Goal: Transaction & Acquisition: Purchase product/service

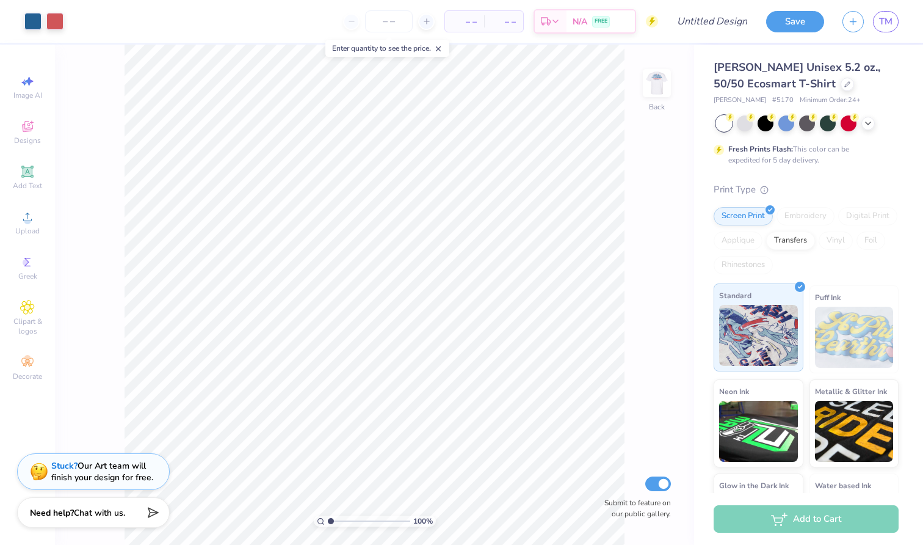
click at [761, 344] on img at bounding box center [758, 335] width 79 height 61
click at [28, 140] on span "Designs" at bounding box center [27, 141] width 27 height 10
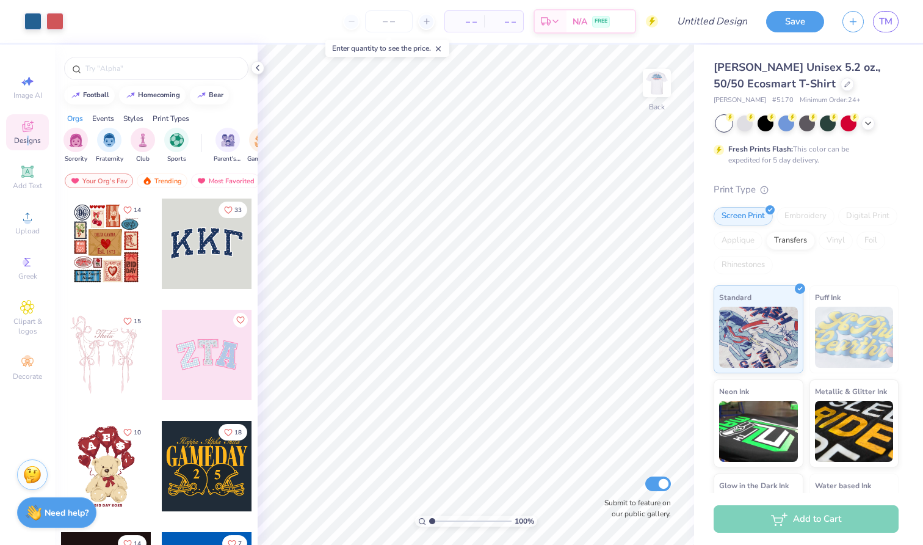
click at [31, 138] on span "Designs" at bounding box center [27, 141] width 27 height 10
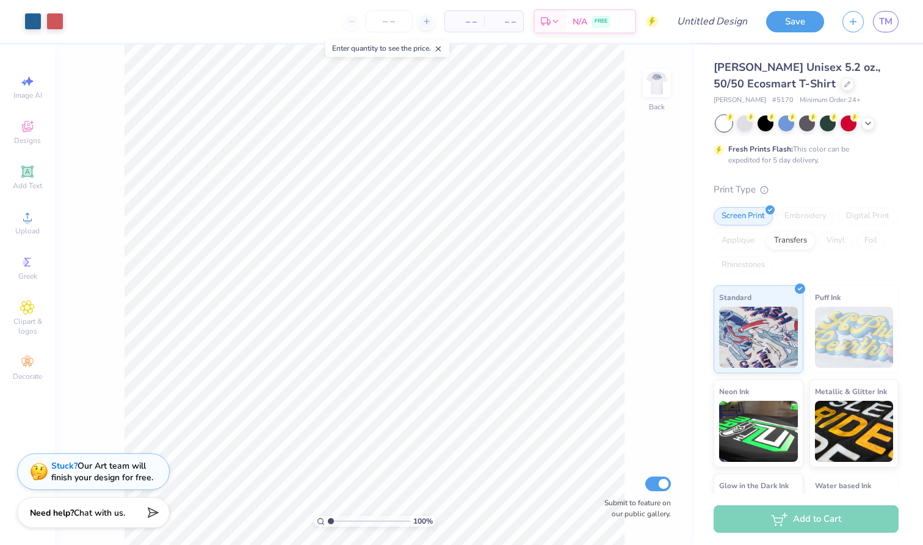
drag, startPoint x: 327, startPoint y: 515, endPoint x: 369, endPoint y: 516, distance: 42.1
click at [369, 516] on div "100 %" at bounding box center [375, 520] width 122 height 11
type input "1.04"
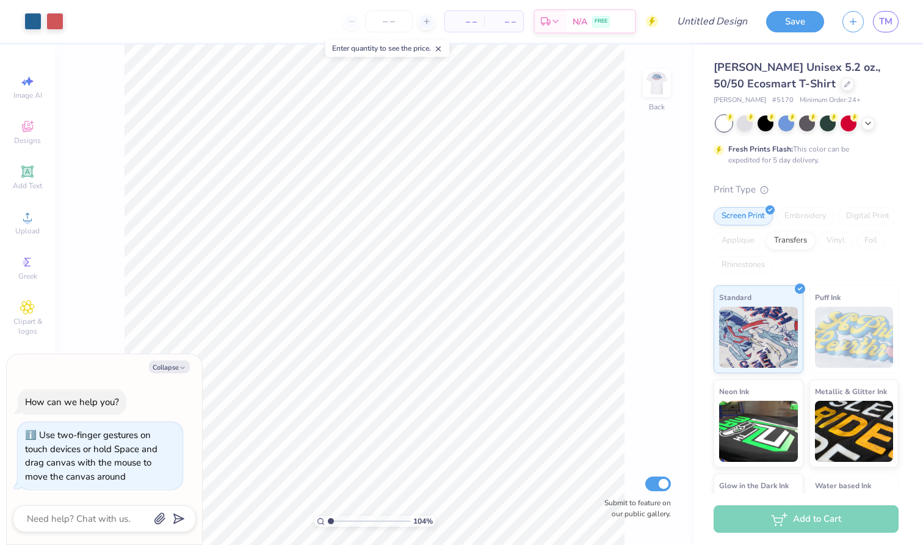
type textarea "x"
drag, startPoint x: 331, startPoint y: 520, endPoint x: 267, endPoint y: 520, distance: 63.5
type input "1"
click at [267, 520] on div "100 %" at bounding box center [375, 295] width 500 height 500
click at [652, 81] on img at bounding box center [657, 83] width 49 height 49
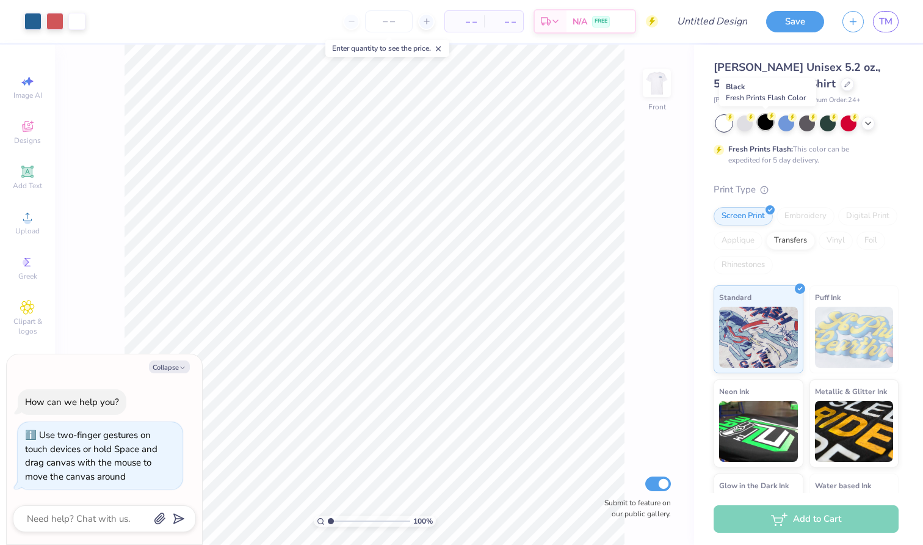
click at [761, 123] on div at bounding box center [766, 122] width 16 height 16
click at [743, 123] on div at bounding box center [745, 122] width 16 height 16
click at [867, 122] on polyline at bounding box center [868, 122] width 5 height 2
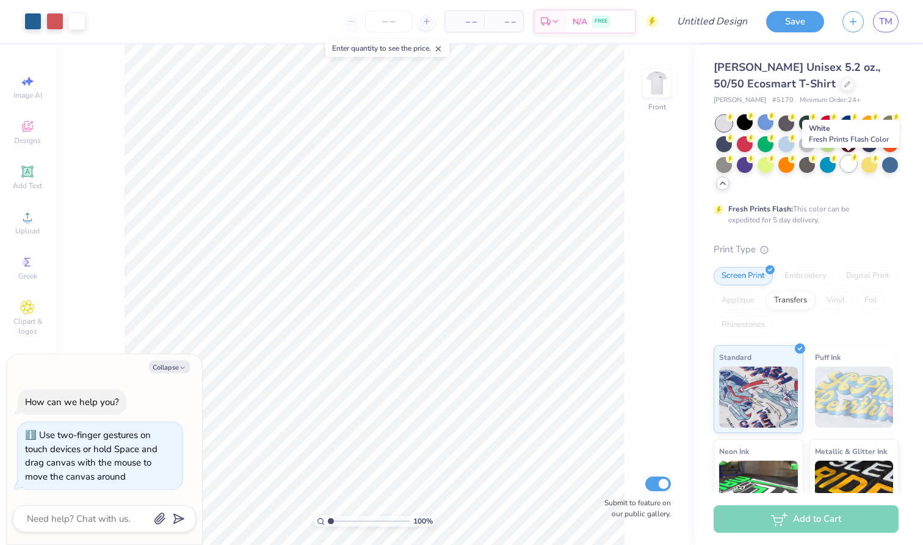
click at [847, 162] on div at bounding box center [849, 164] width 16 height 16
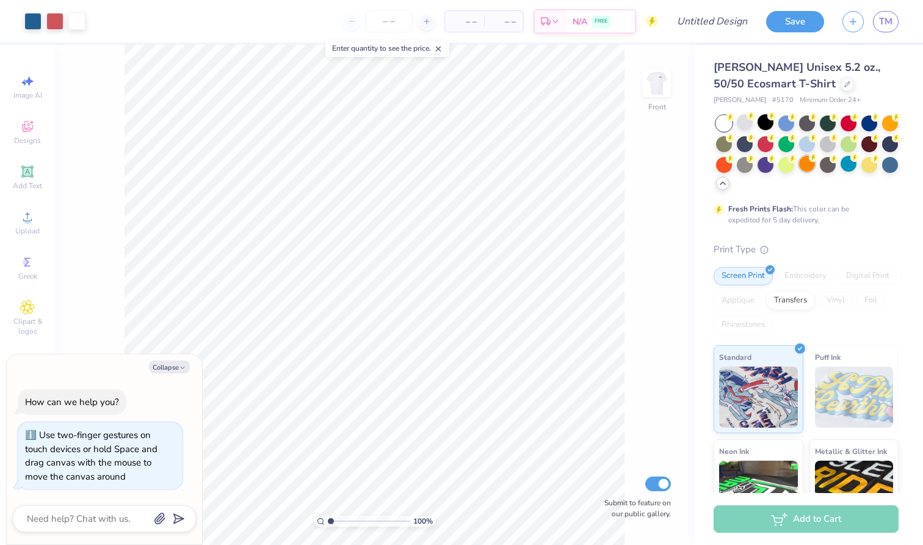
click at [804, 162] on div at bounding box center [807, 164] width 16 height 16
click at [791, 163] on div at bounding box center [787, 164] width 16 height 16
click at [746, 122] on div at bounding box center [745, 122] width 16 height 16
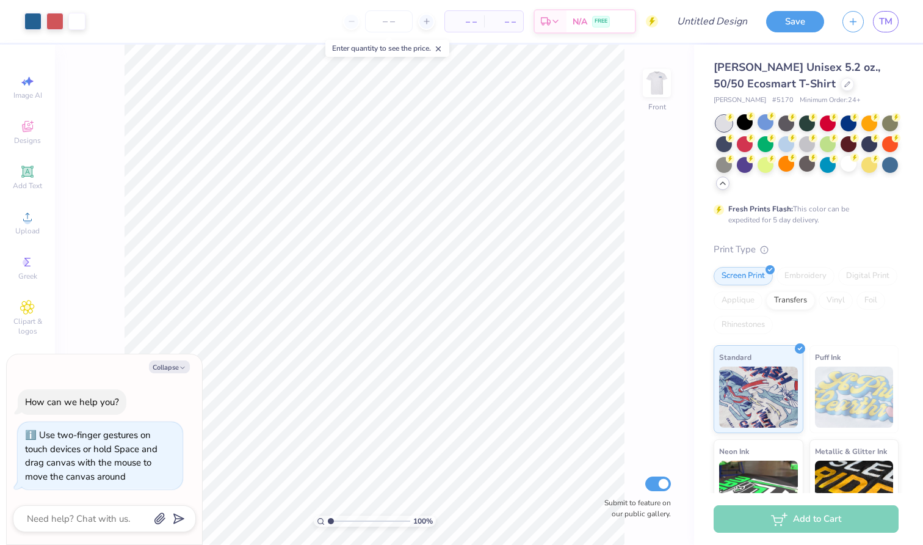
click at [791, 80] on span "[PERSON_NAME] Unisex 5.2 oz., 50/50 Ecosmart T-Shirt" at bounding box center [797, 75] width 167 height 31
click at [841, 84] on div at bounding box center [847, 82] width 13 height 13
type textarea "x"
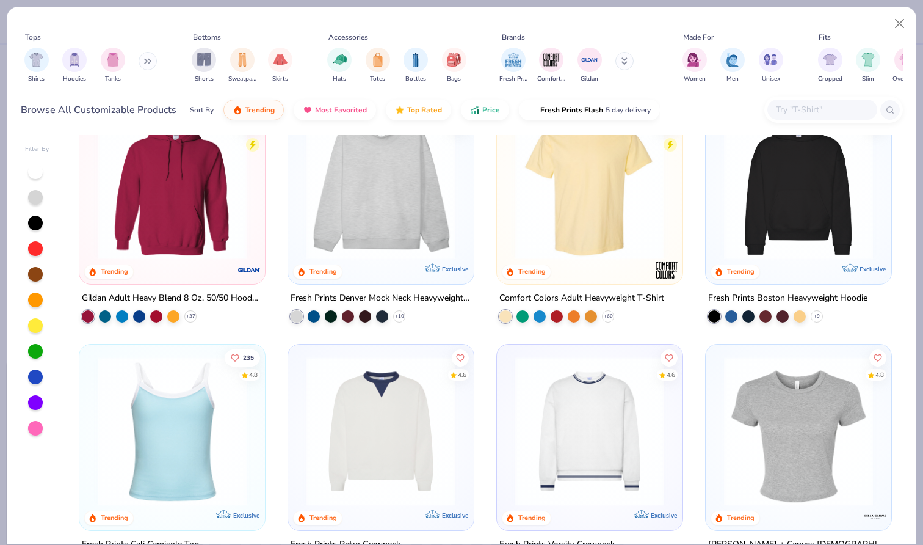
scroll to position [42, 0]
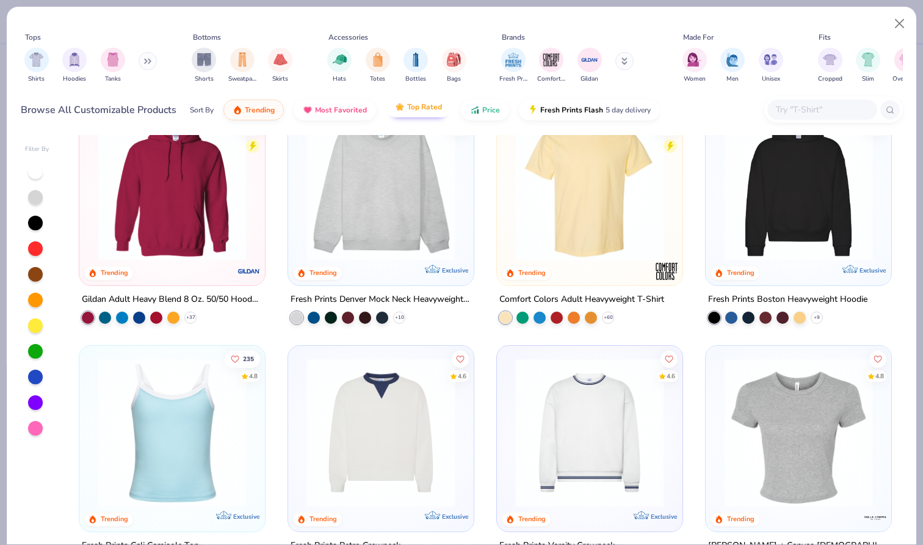
click at [401, 115] on button "Top Rated" at bounding box center [418, 106] width 65 height 21
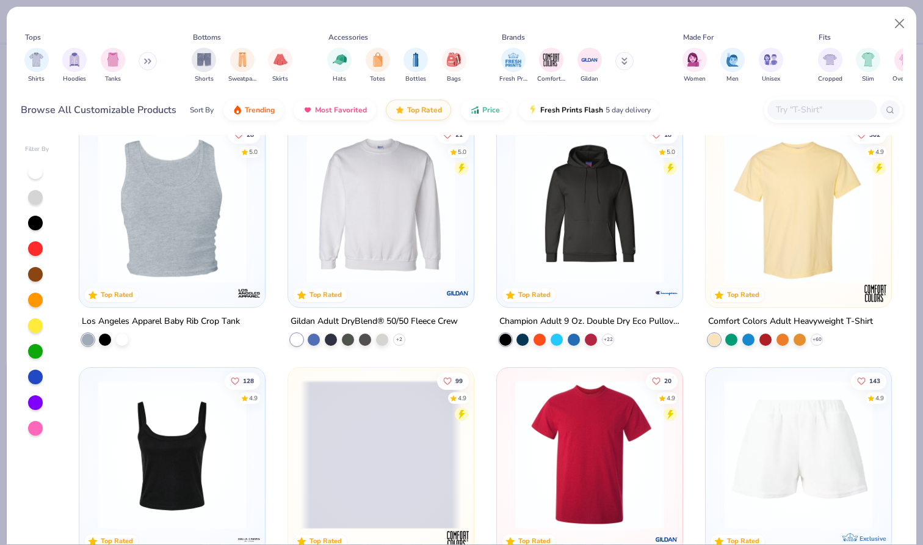
scroll to position [766, 0]
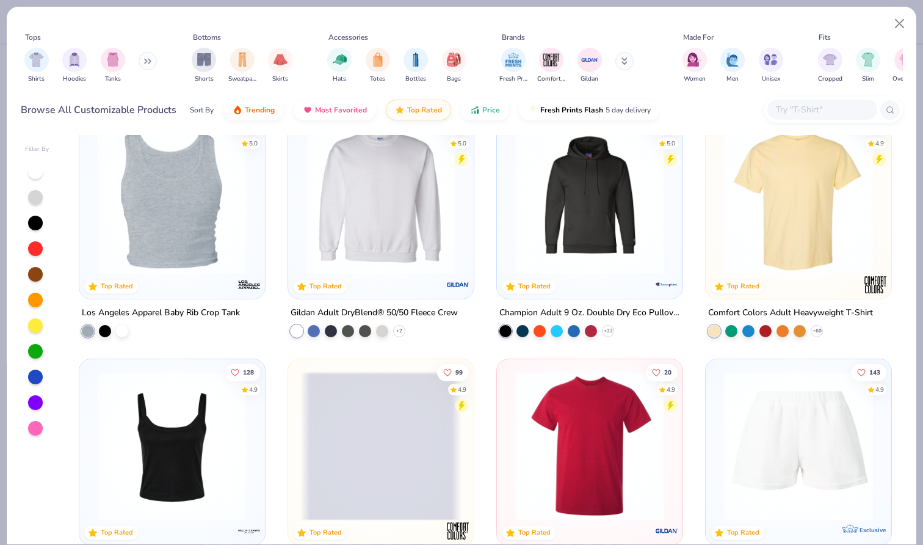
click at [791, 113] on input "text" at bounding box center [822, 110] width 94 height 14
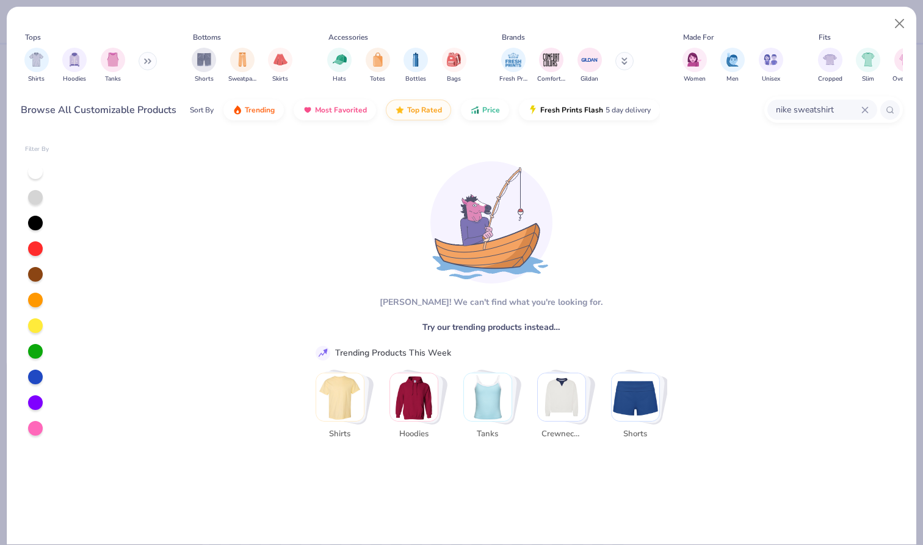
click at [808, 109] on input "nike sweatshirt" at bounding box center [818, 110] width 87 height 14
click at [818, 109] on input "nike sweatshirt" at bounding box center [818, 110] width 87 height 14
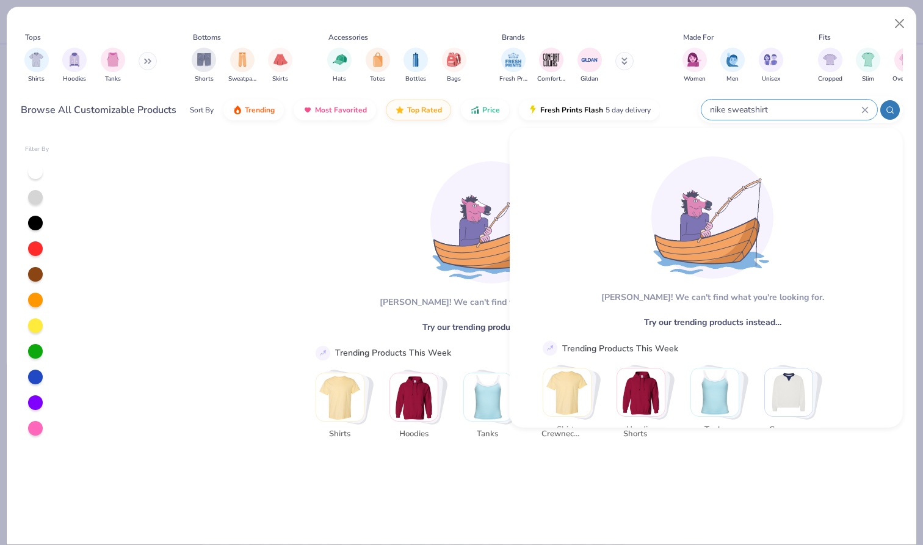
click at [760, 109] on input "nike sweatshirt" at bounding box center [785, 110] width 153 height 14
click at [771, 103] on input "nike sweatshirt" at bounding box center [785, 110] width 153 height 14
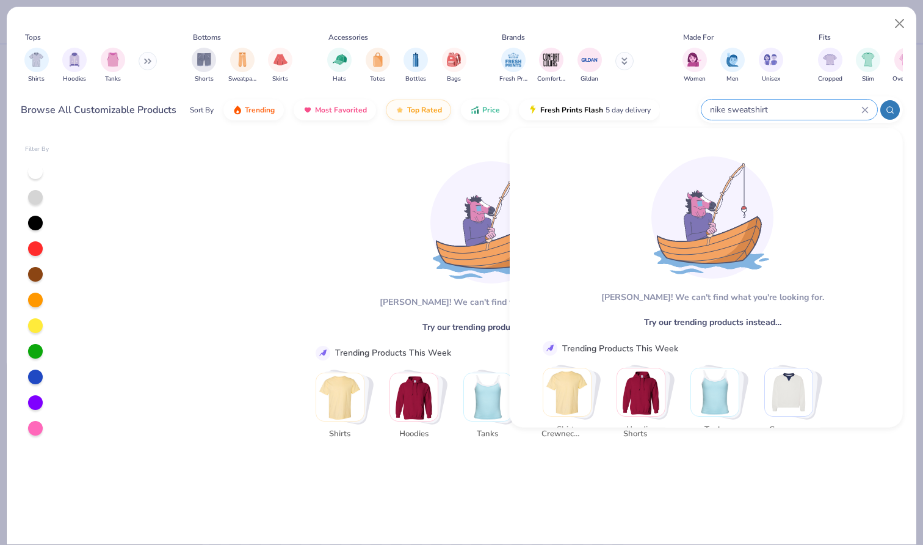
click at [763, 110] on input "nike sweatshirt" at bounding box center [785, 110] width 153 height 14
drag, startPoint x: 763, startPoint y: 110, endPoint x: 730, endPoint y: 103, distance: 33.7
click at [731, 105] on input "nike sweatshirt" at bounding box center [785, 110] width 153 height 14
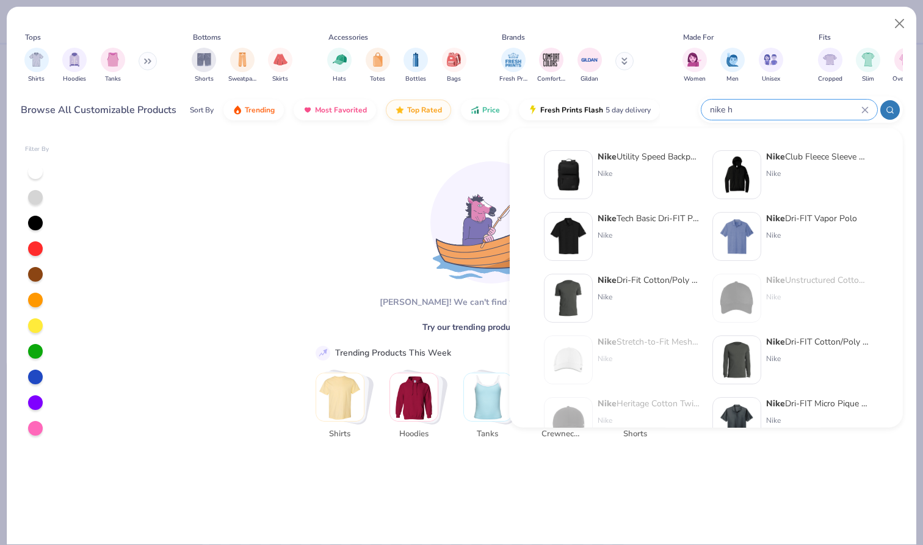
type input "nike ho"
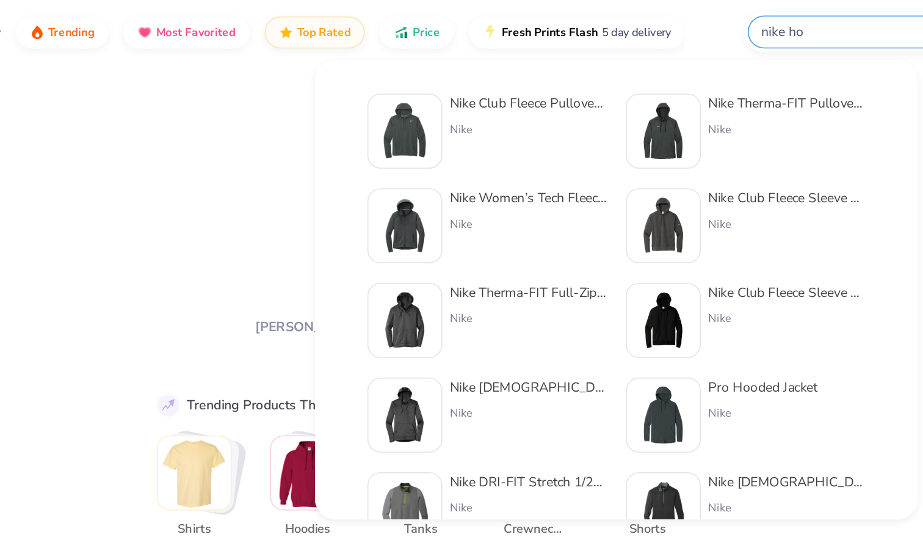
type textarea "x"
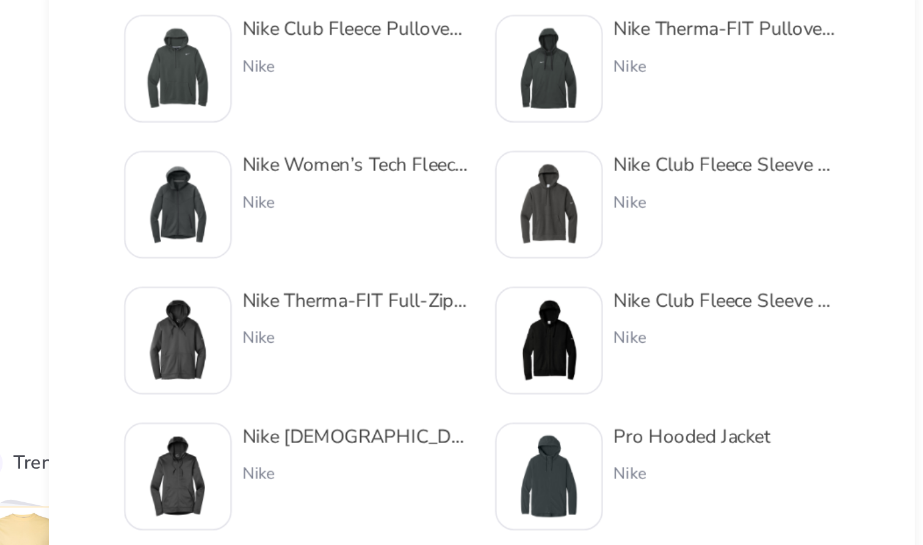
type input "nike ho"
click at [440, 150] on div "Nike Club Fleece Pullover Hoodie" at bounding box center [491, 156] width 103 height 13
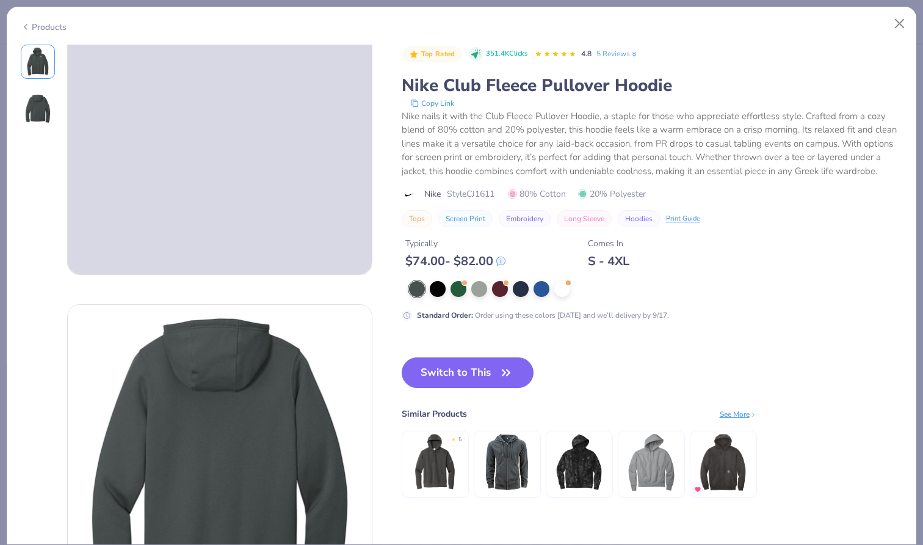
scroll to position [173, 0]
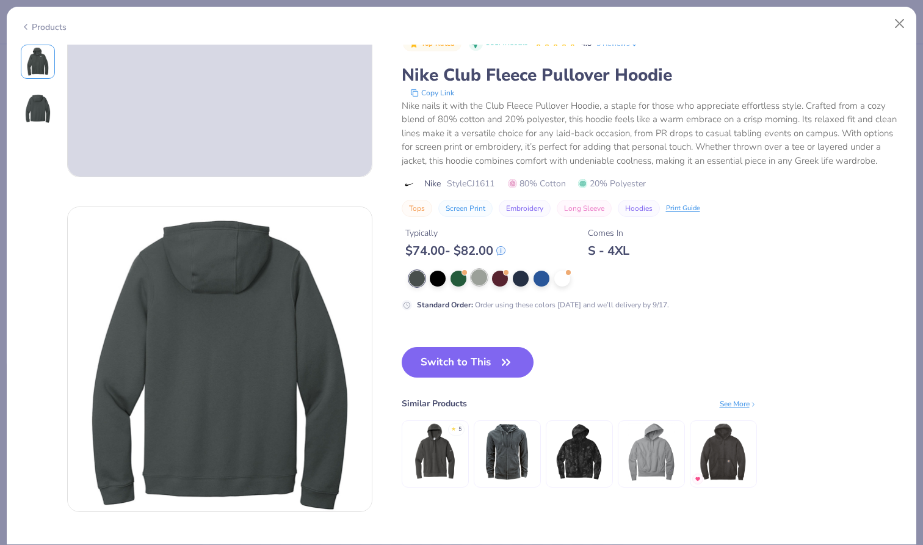
click at [482, 272] on div at bounding box center [479, 277] width 16 height 16
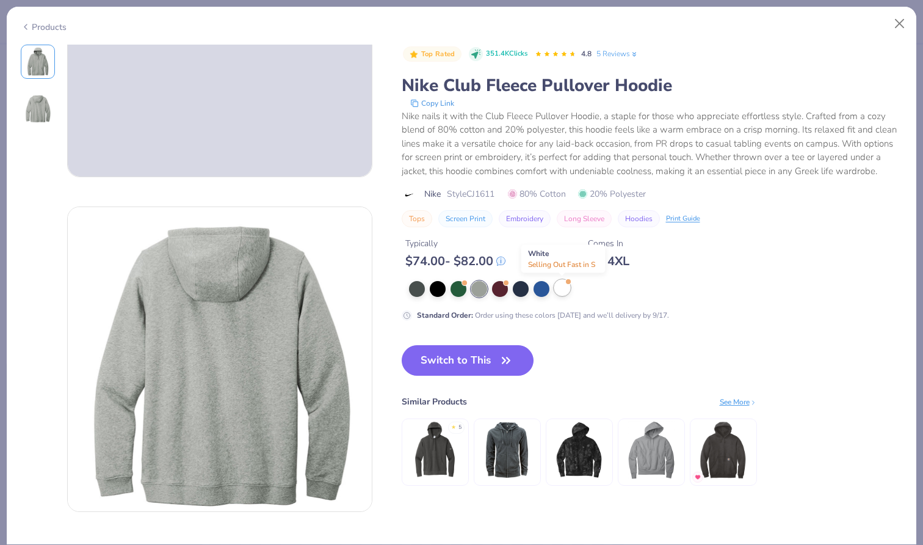
click at [565, 292] on div at bounding box center [562, 288] width 16 height 16
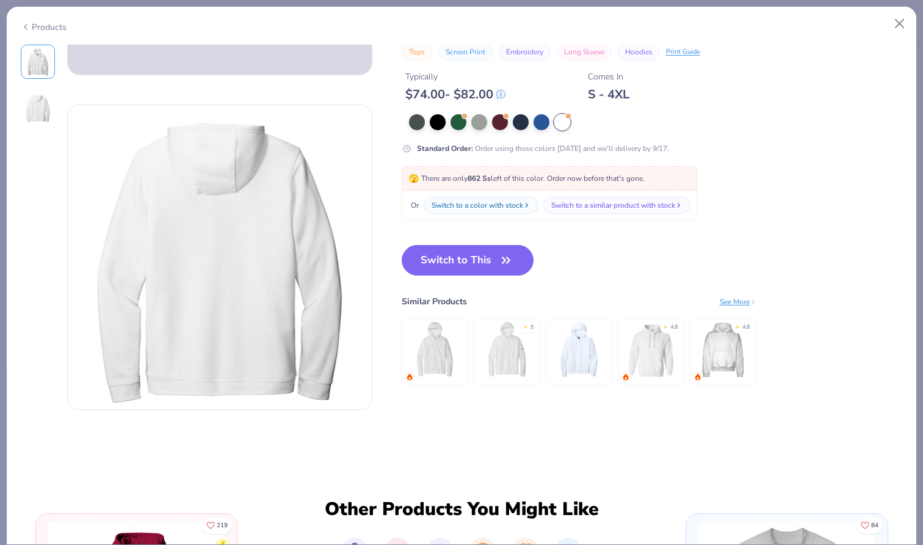
scroll to position [294, 0]
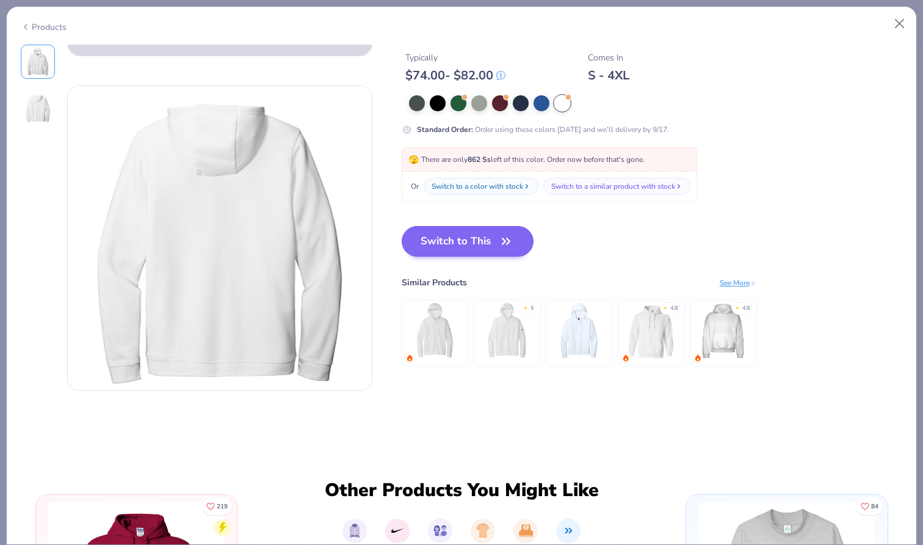
click at [490, 231] on button "Switch to This" at bounding box center [468, 241] width 133 height 31
click at [492, 241] on button "Switch to This" at bounding box center [468, 241] width 133 height 31
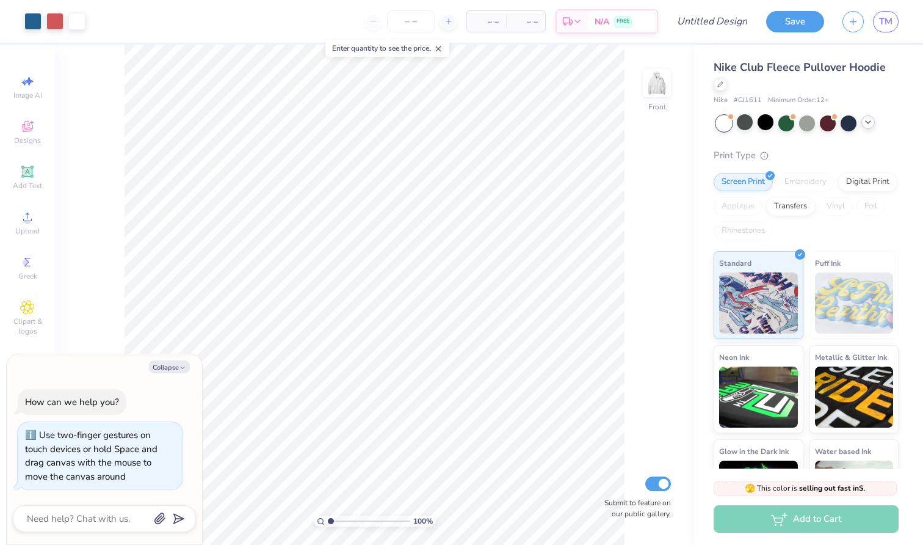
click at [765, 68] on span "Nike Club Fleece Pullover Hoodie" at bounding box center [800, 67] width 172 height 15
type textarea "x"
type input "7.12"
type textarea "x"
type input "8.45"
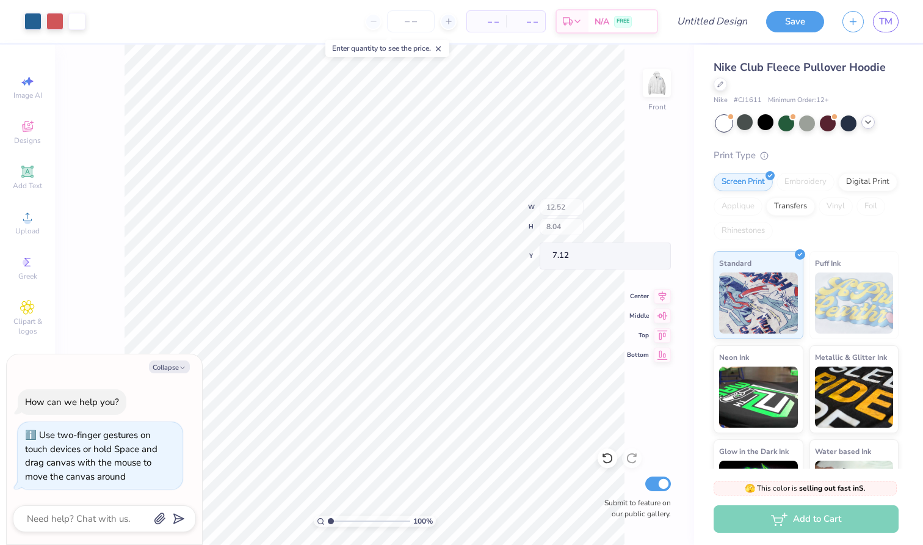
type input "1.84"
type input "10.68"
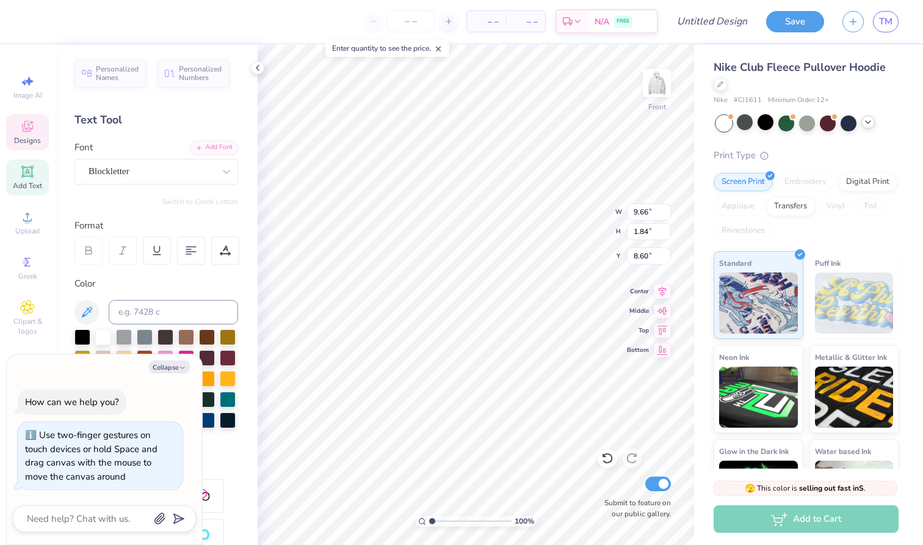
type textarea "x"
type textarea "q"
type textarea "x"
type textarea "qu"
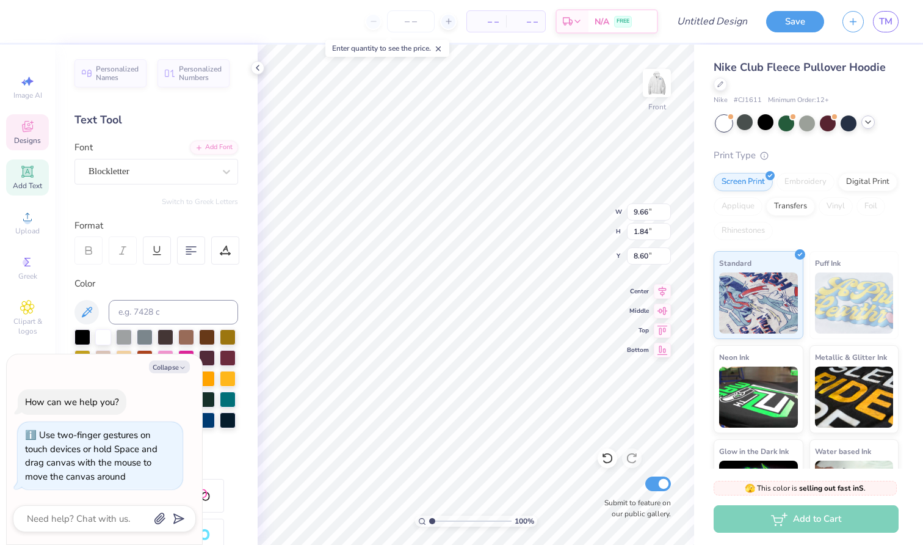
type textarea "x"
type textarea "qui"
type textarea "x"
type textarea "quin"
type textarea "x"
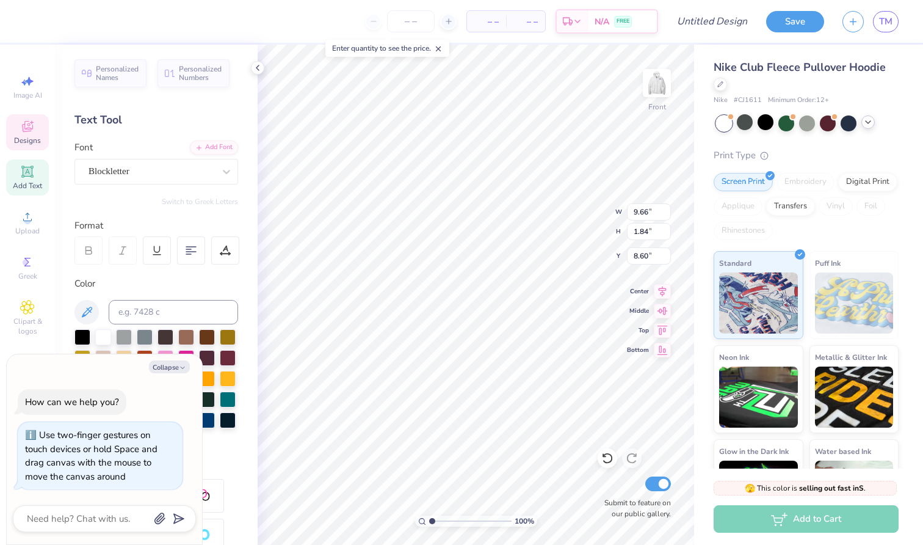
type textarea "[PERSON_NAME]"
type textarea "x"
type textarea "quinni"
type textarea "x"
type textarea "quinnip"
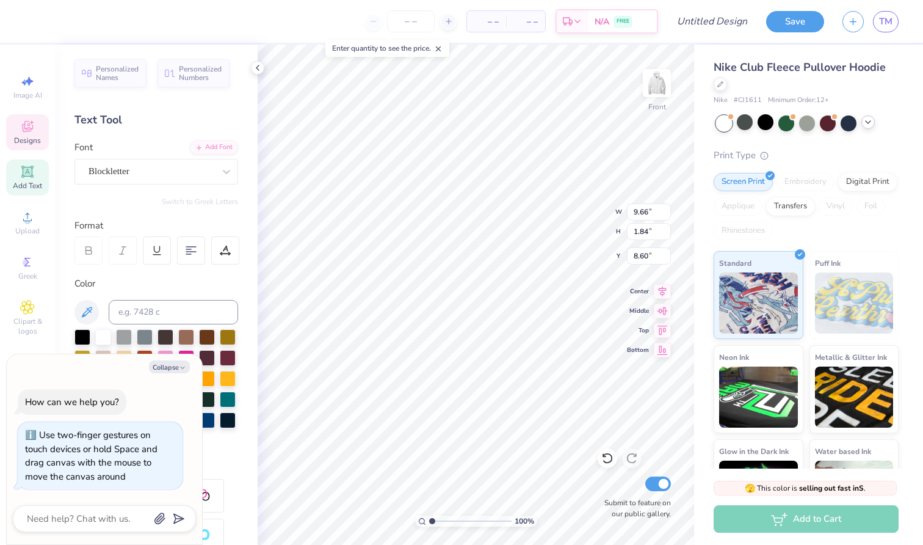
type textarea "x"
type textarea "quinnipi"
type textarea "x"
type textarea "quinnipis"
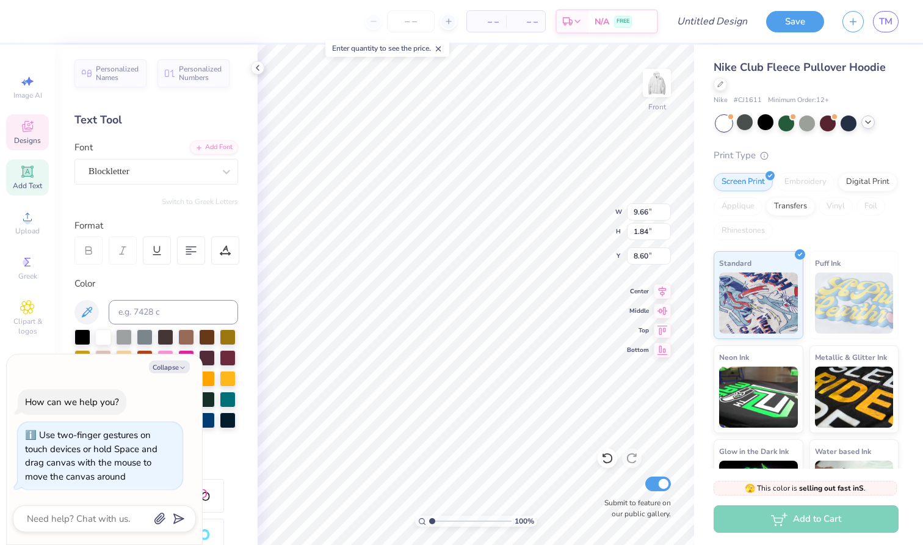
type textarea "x"
type textarea "quinnipisa"
type textarea "x"
type textarea "quinnipis"
type textarea "x"
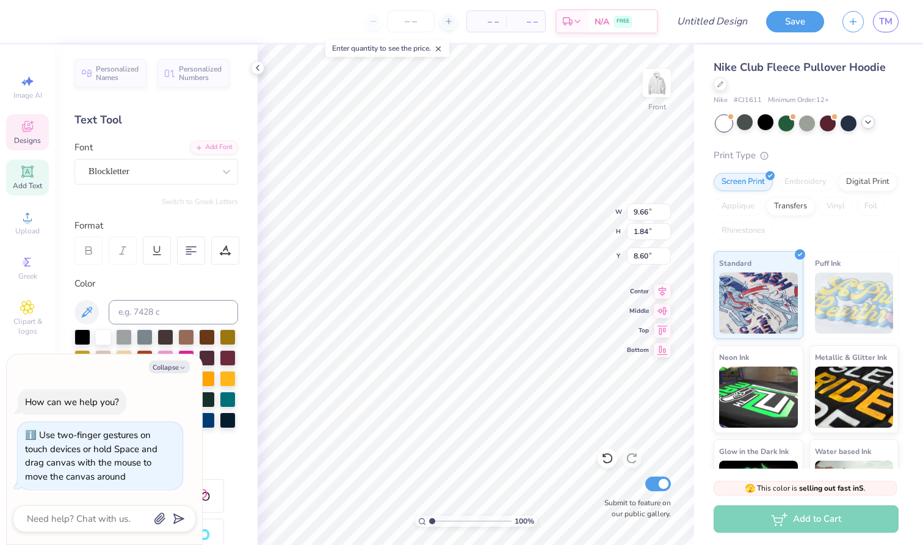
type textarea "quinnipi"
type textarea "x"
type textarea "quinnip"
type textarea "x"
type textarea "quinnipi"
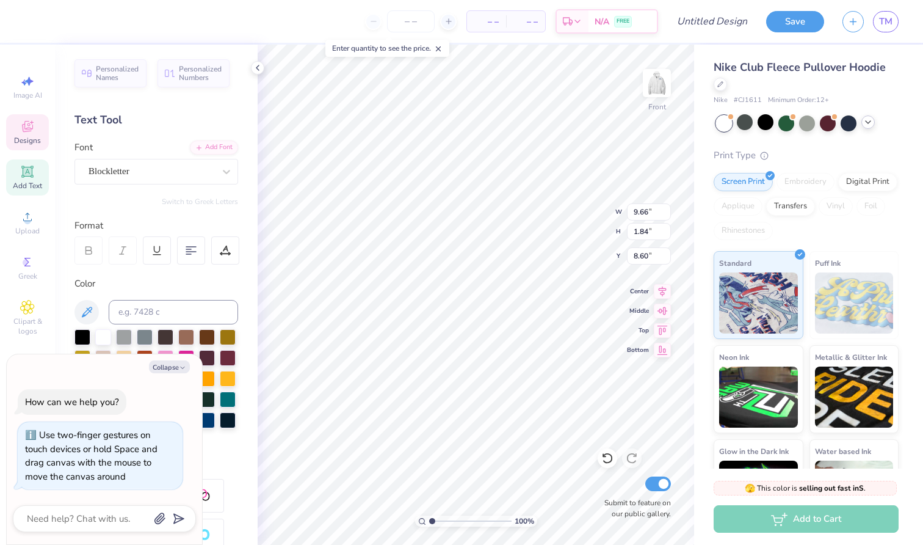
type textarea "x"
type textarea "quinnipia"
type textarea "x"
type textarea "quinnipiac"
type textarea "x"
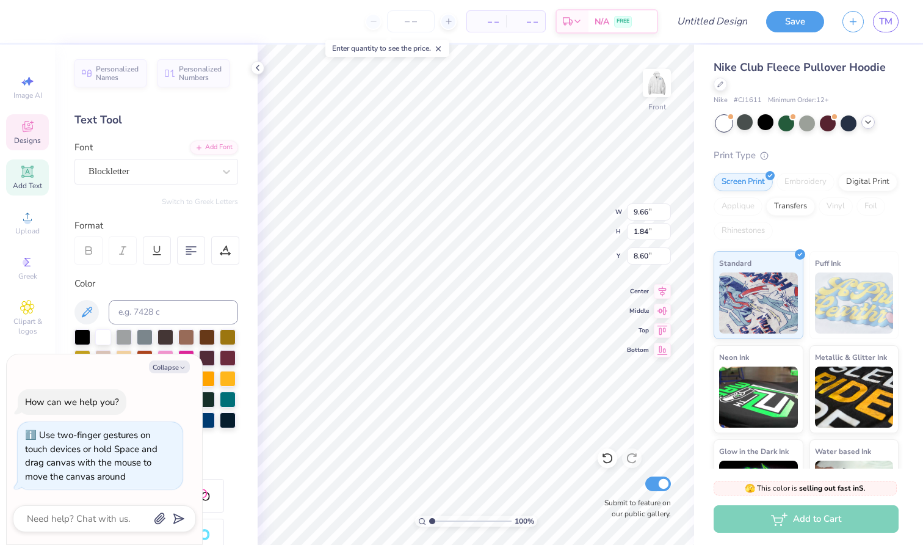
type input "1.18"
type input "10.68"
type textarea "x"
type input "12.49"
type input "8.04"
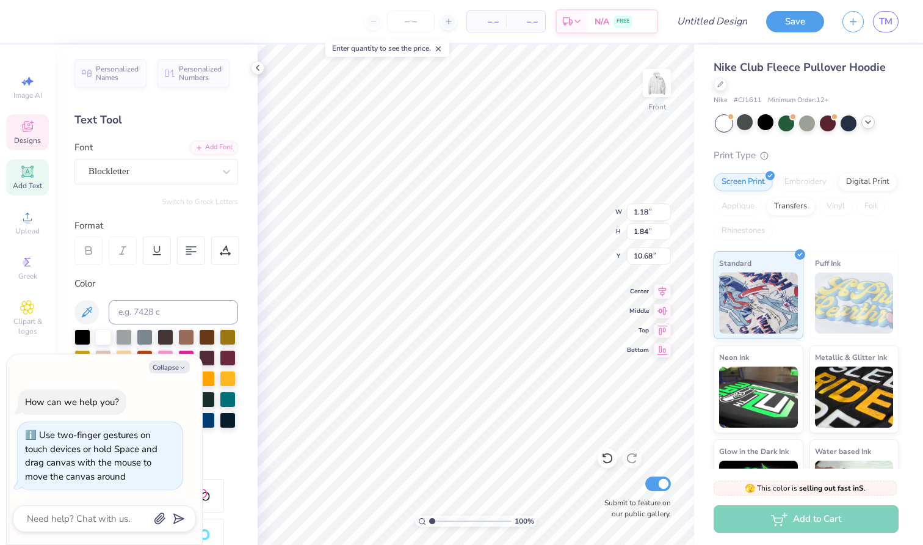
type input "7.12"
type textarea "x"
type input "1.18"
type input "1.84"
type input "10.68"
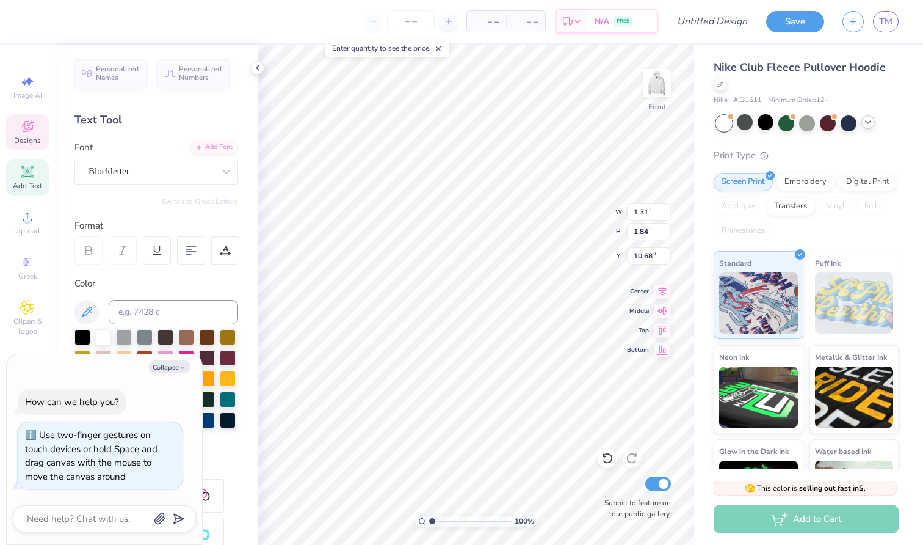
type textarea "x"
type input "0.94"
type textarea "x"
type input "10.70"
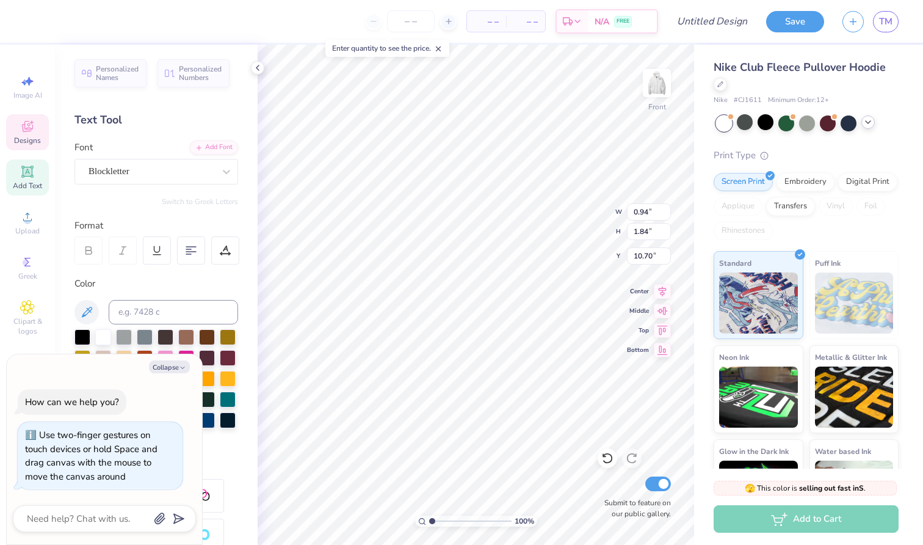
type textarea "x"
type textarea "W"
type textarea "x"
type textarea "Wc"
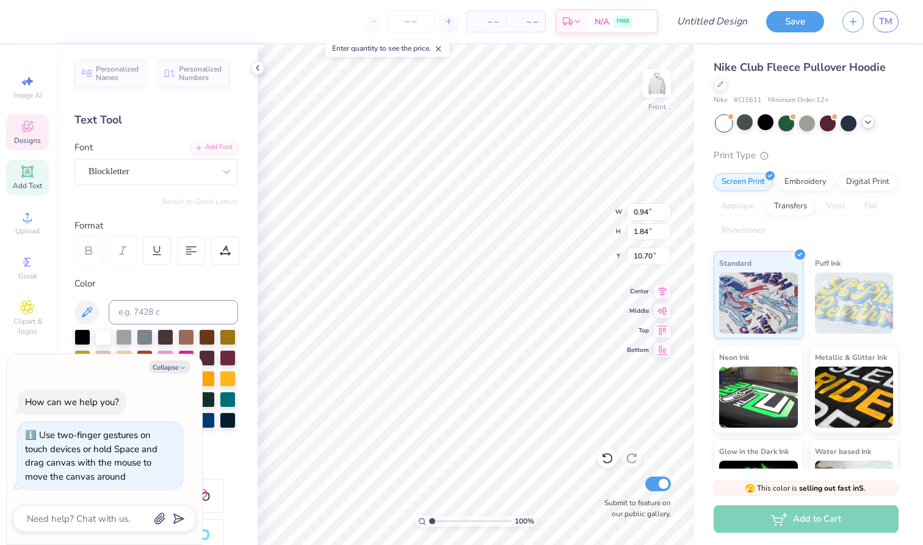
type textarea "x"
type textarea "Wcl"
type textarea "x"
type textarea "Wclu"
type textarea "x"
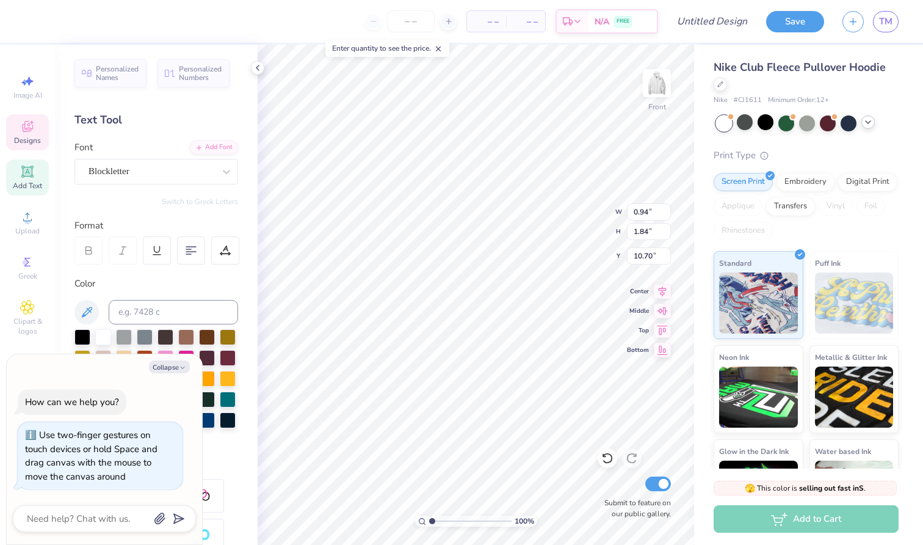
type textarea "Wclub"
type textarea "x"
type textarea "Wclub"
type textarea "x"
type textarea "Wclub L"
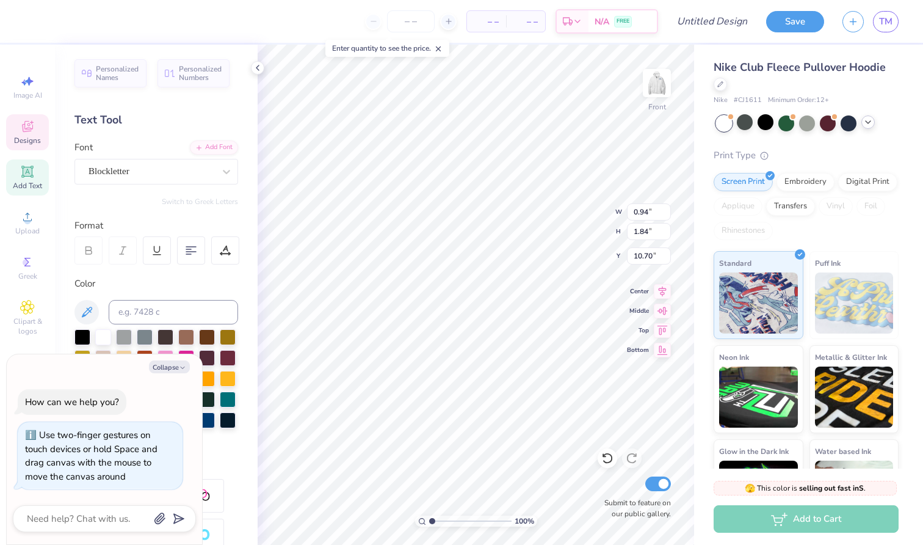
type textarea "x"
type textarea "Wclub La"
type textarea "x"
type textarea "Wclub Lac"
type textarea "x"
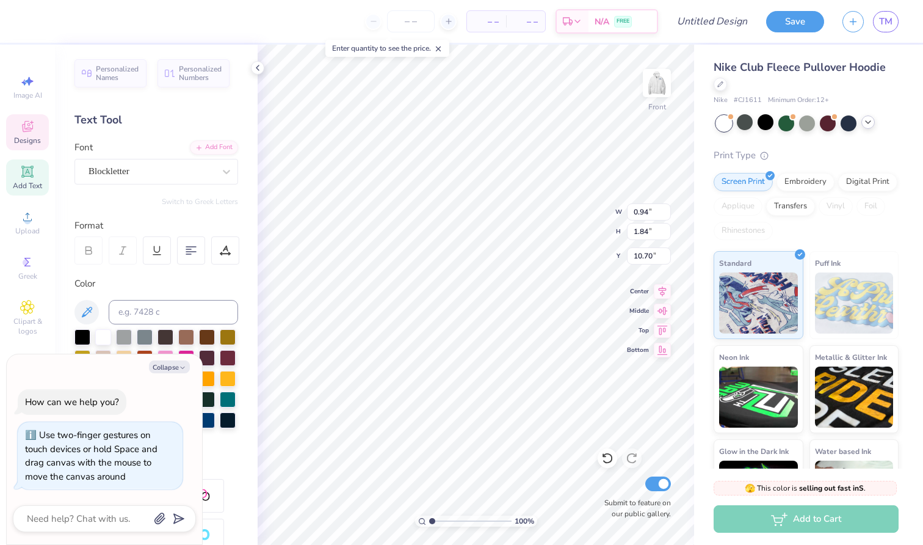
type textarea "Wclub Lacr"
type textarea "x"
type textarea "Wclub Lacro"
type textarea "x"
type textarea "Wclub Lacros"
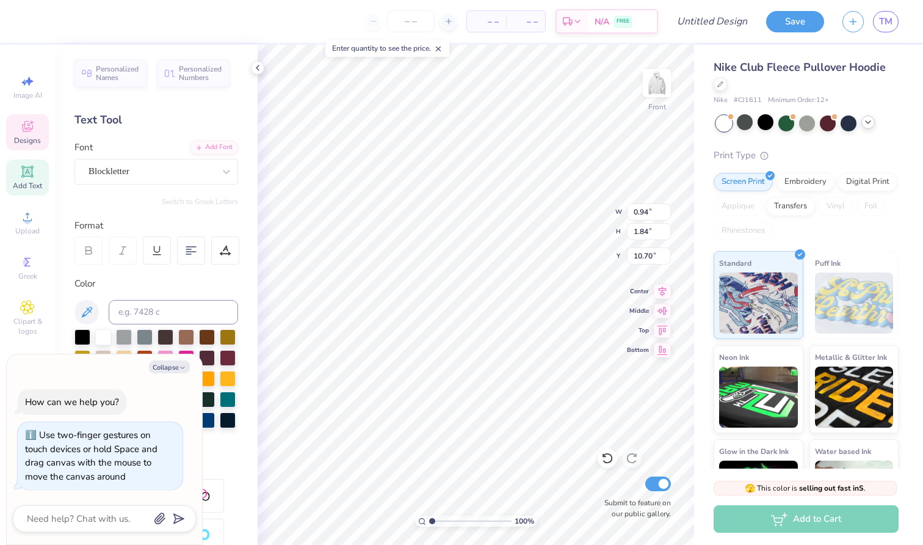
type textarea "x"
type textarea "Wclub [PERSON_NAME]"
type textarea "x"
type textarea "Wclub Lacrosse"
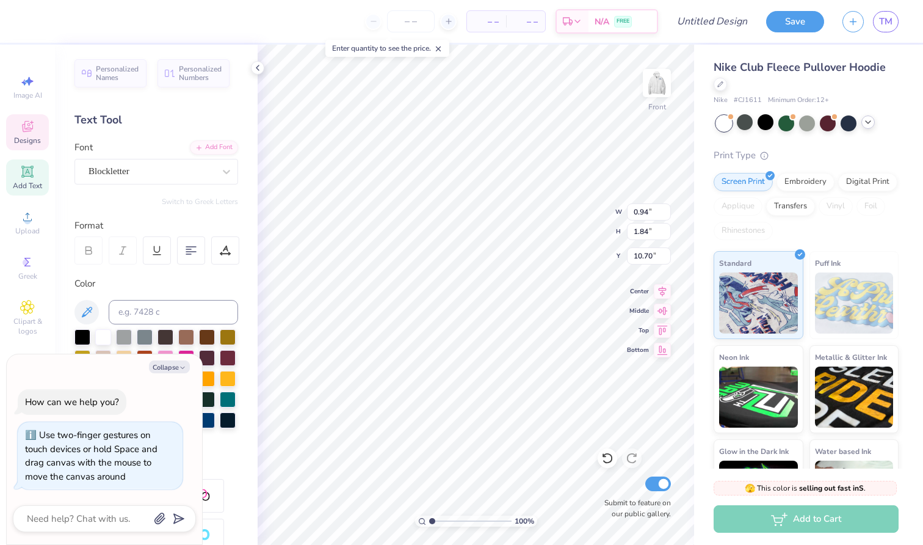
type textarea "x"
type textarea "Wclub Lacrosse"
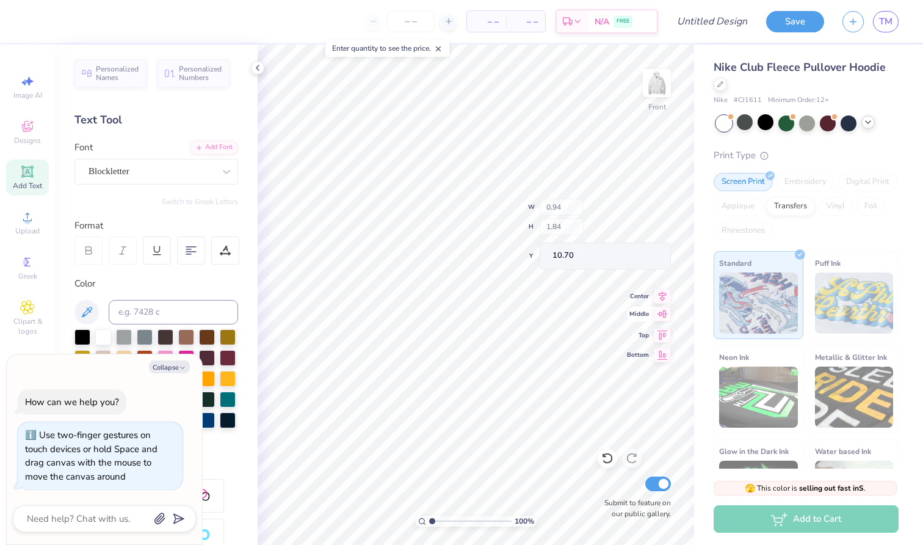
click at [665, 318] on div "100 % Front W 0.94 H 1.84 Y 10.70 Center Middle Top Bottom Submit to feature on…" at bounding box center [476, 295] width 437 height 500
type textarea "x"
type input "11.05"
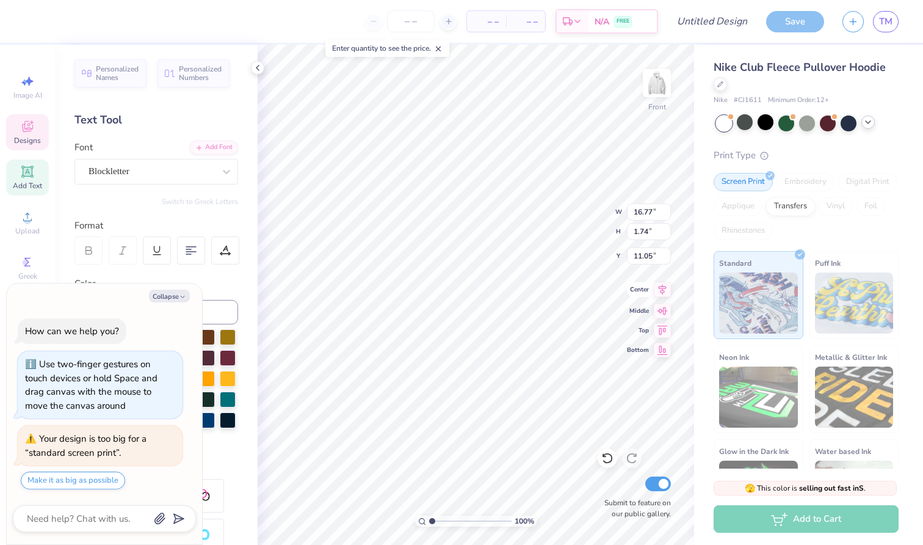
type textarea "x"
type input "10.70"
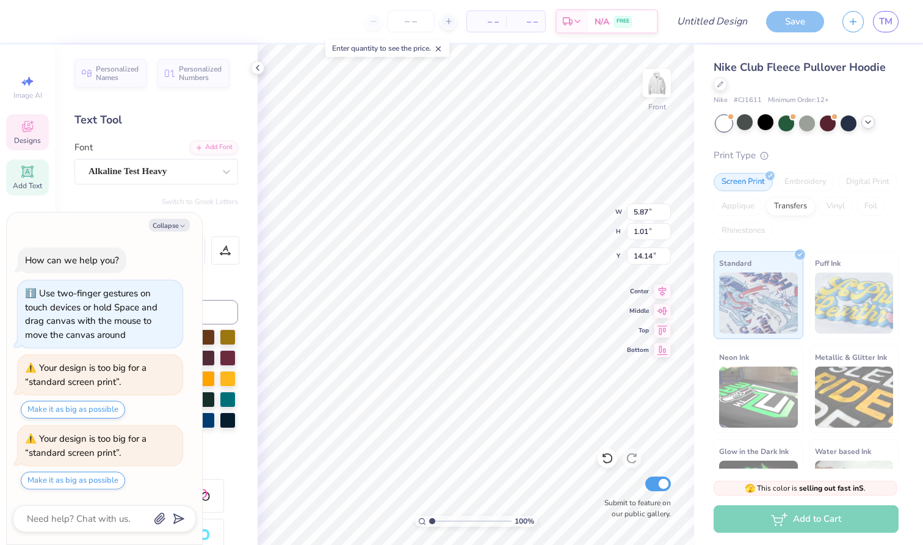
type textarea "x"
type textarea "[GEOGRAPHIC_DATA], [GEOGRAPHIC_DATA]"
type textarea "x"
type textarea "[PERSON_NAME], [GEOGRAPHIC_DATA]"
type textarea "x"
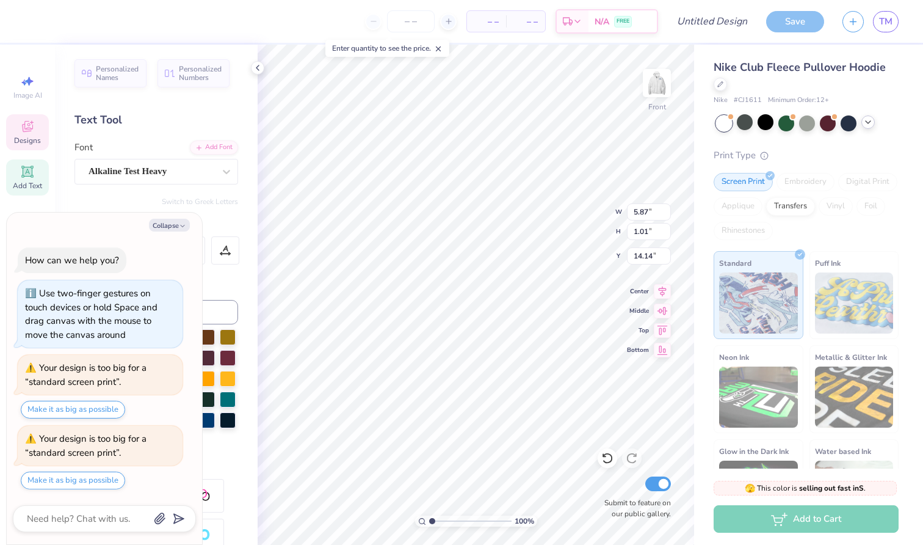
type textarea "[GEOGRAPHIC_DATA], [GEOGRAPHIC_DATA]"
type textarea "x"
type textarea "[GEOGRAPHIC_DATA], [GEOGRAPHIC_DATA]"
type textarea "x"
type textarea "[PERSON_NAME], [GEOGRAPHIC_DATA]"
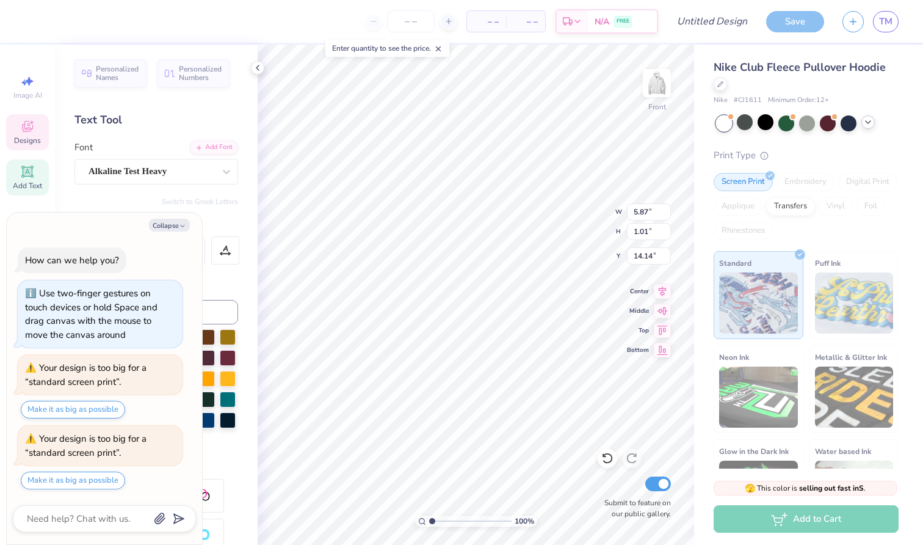
type textarea "x"
type textarea "[GEOGRAPHIC_DATA], [GEOGRAPHIC_DATA]"
type textarea "x"
type textarea "[GEOGRAPHIC_DATA], [GEOGRAPHIC_DATA]"
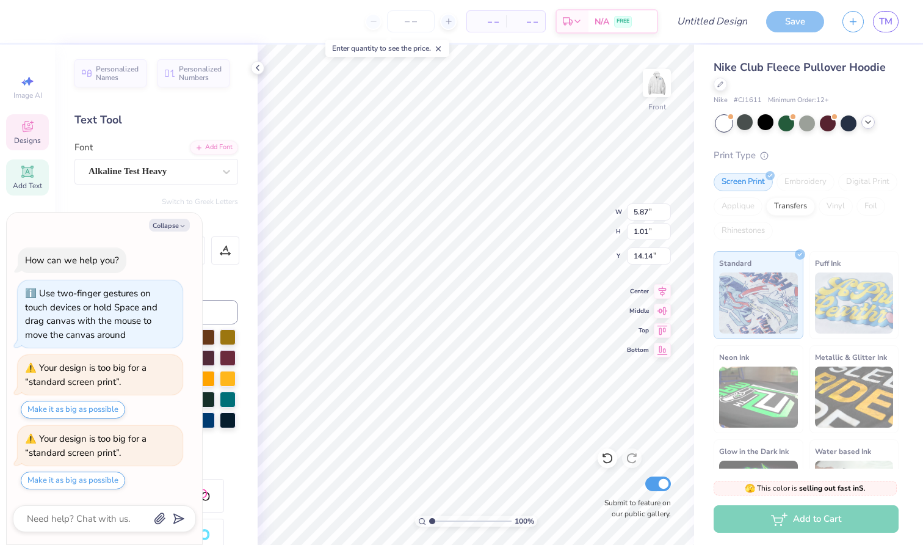
type textarea "x"
type textarea "[GEOGRAPHIC_DATA], [GEOGRAPHIC_DATA]"
type textarea "x"
type textarea "[GEOGRAPHIC_DATA], [GEOGRAPHIC_DATA]"
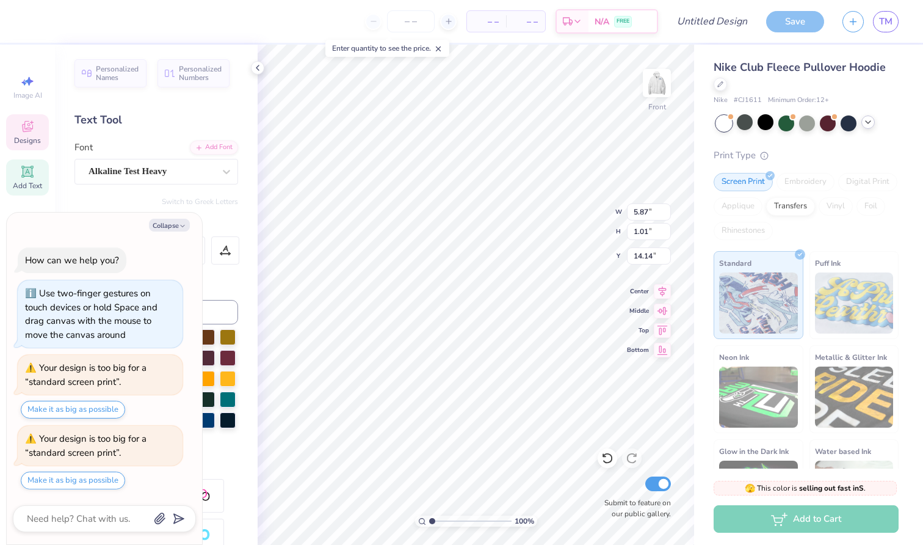
type textarea "x"
type textarea "[GEOGRAPHIC_DATA], [GEOGRAPHIC_DATA]"
type textarea "x"
type textarea "[GEOGRAPHIC_DATA], [GEOGRAPHIC_DATA]"
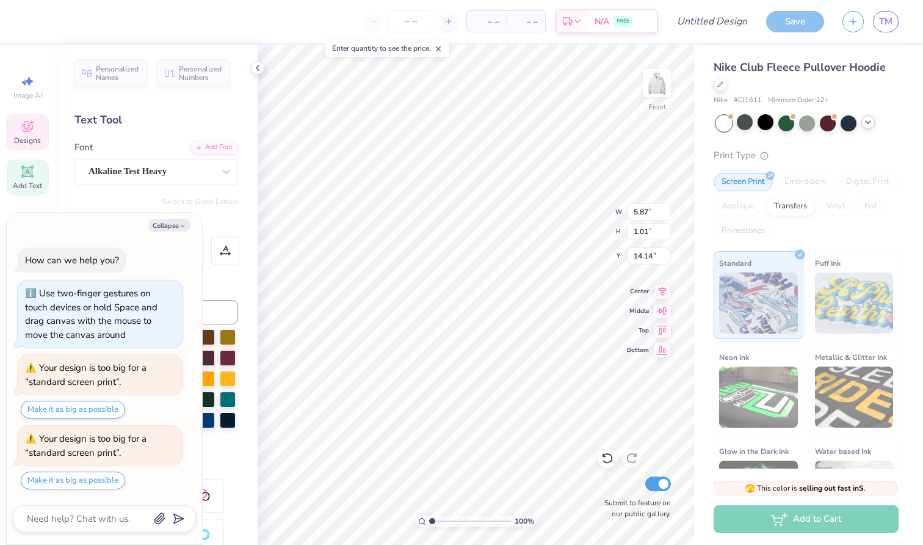
type textarea "x"
type textarea "Hamden CT C"
type textarea "x"
type textarea "Hamden CT"
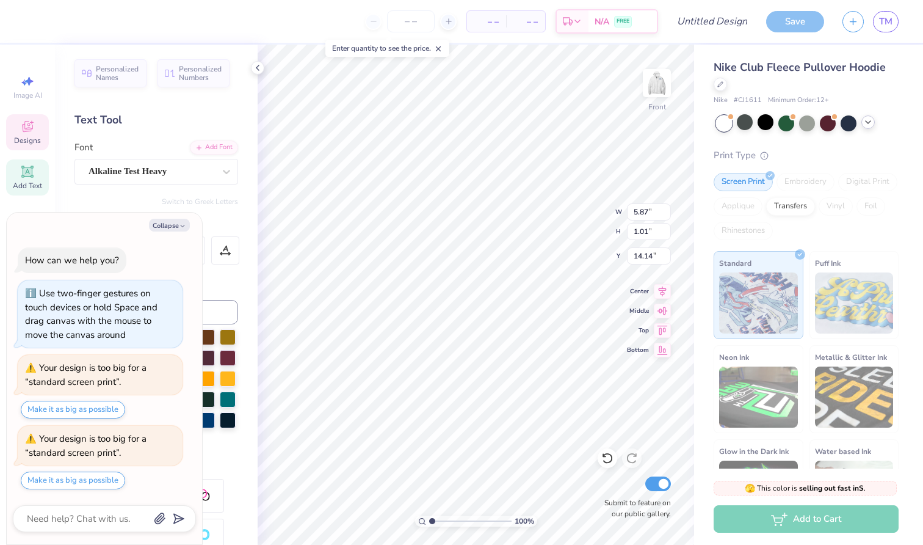
type textarea "x"
type input "16.77"
type input "1.74"
type input "10.70"
type textarea "x"
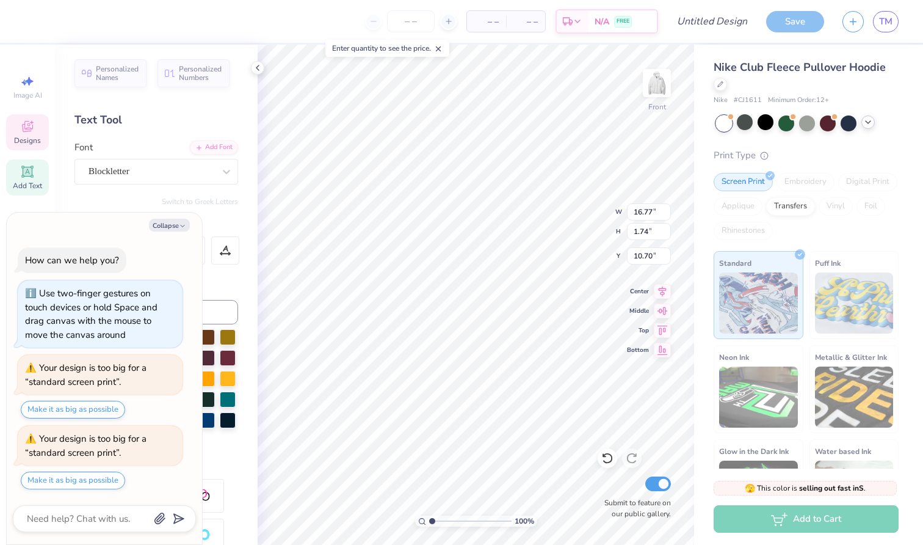
type input "10.81"
type input "2.04"
type input "8.66"
click at [610, 454] on icon at bounding box center [607, 458] width 12 height 12
click at [611, 454] on icon at bounding box center [607, 458] width 12 height 12
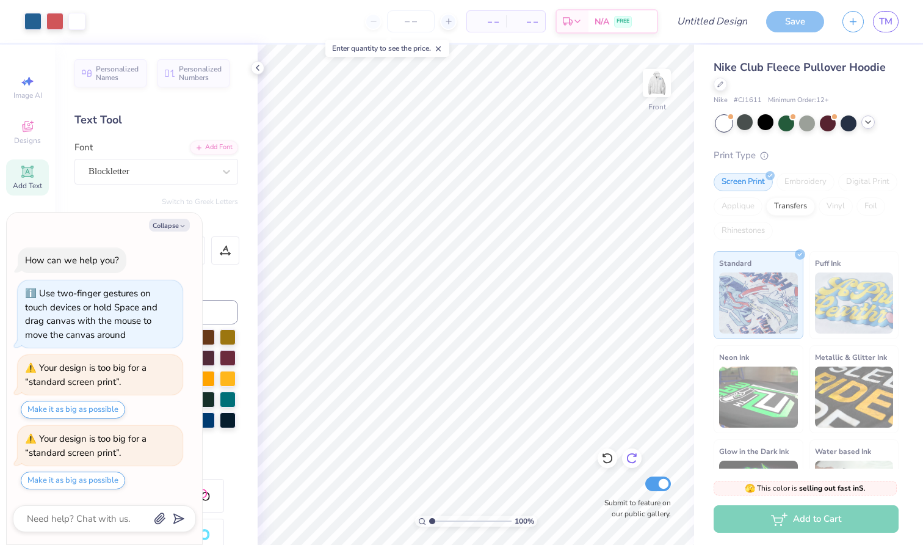
click at [640, 460] on div at bounding box center [632, 458] width 20 height 20
type textarea "x"
type input "12.84"
type textarea "x"
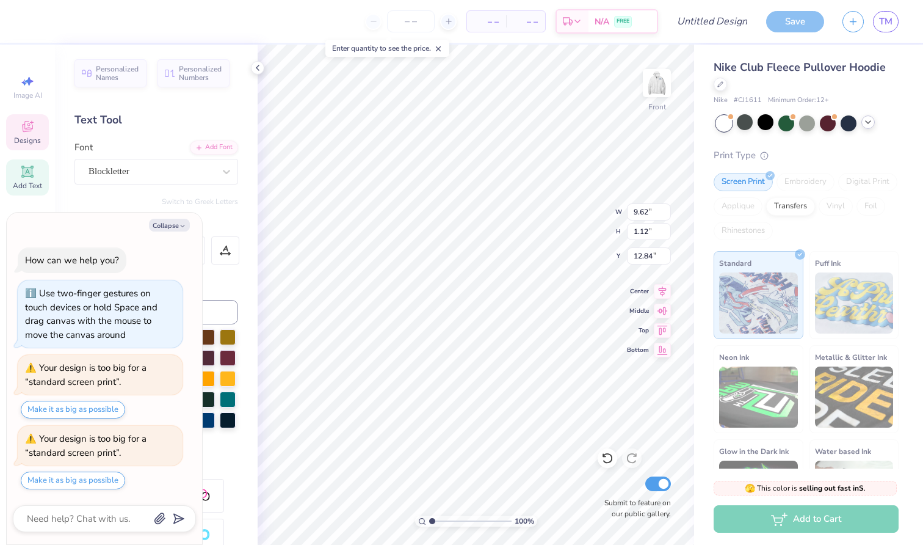
type textarea "TEAM"
type textarea "x"
type textarea "L TEAM"
type textarea "x"
type textarea "La TEAM"
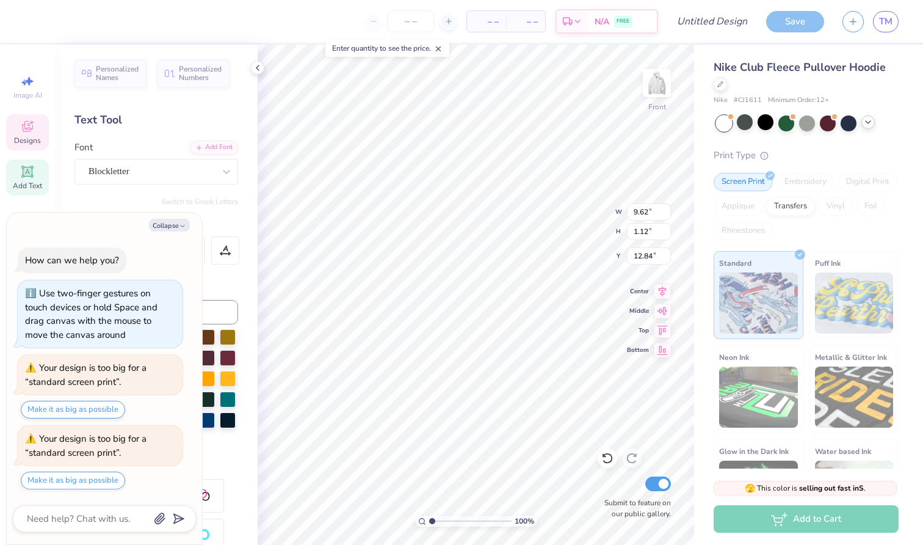
type textarea "x"
type textarea "Lac TEAM"
type textarea "x"
type textarea "Lacr TEAM"
type textarea "x"
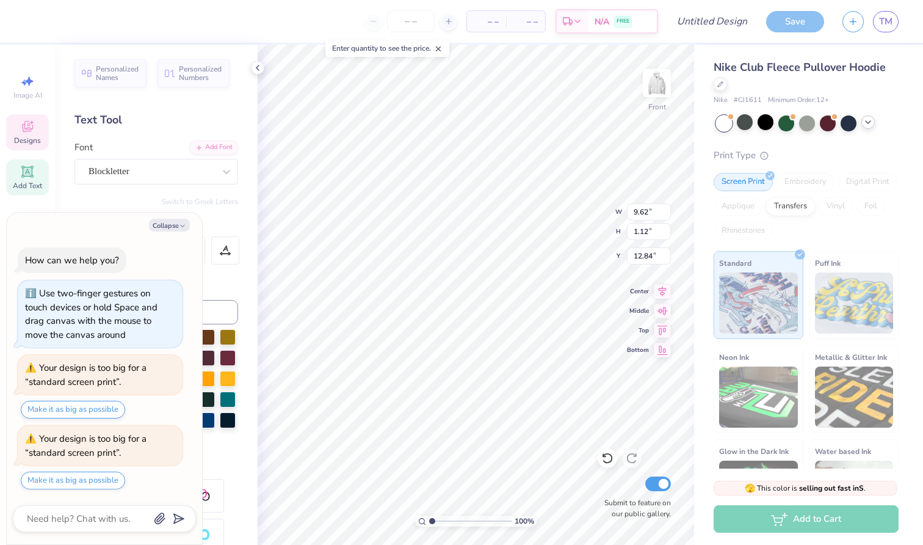
type textarea "Lacro TEAM"
type textarea "x"
type textarea "Lacros TEAM"
type textarea "x"
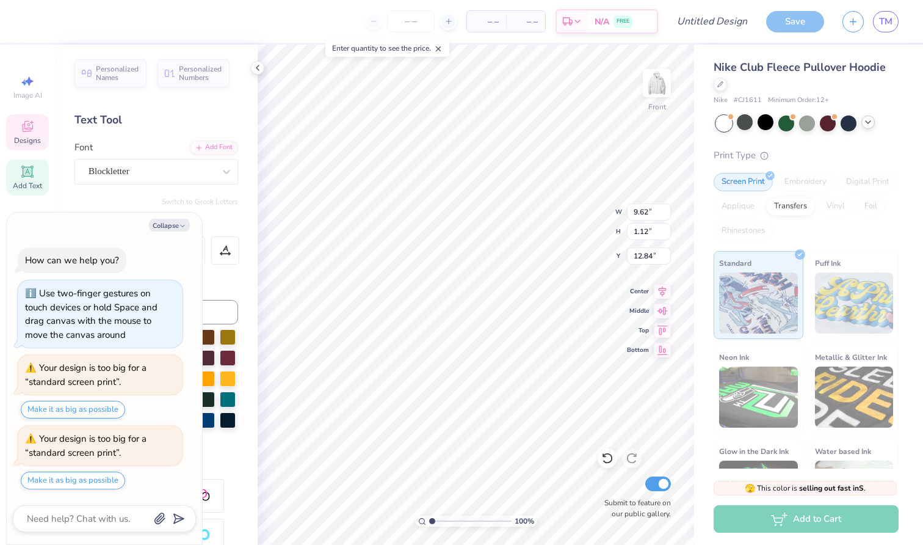
type textarea "[PERSON_NAME] TEAM"
type textarea "x"
type textarea "Lacros TEAM"
type textarea "x"
type textarea "Lacro TEAM"
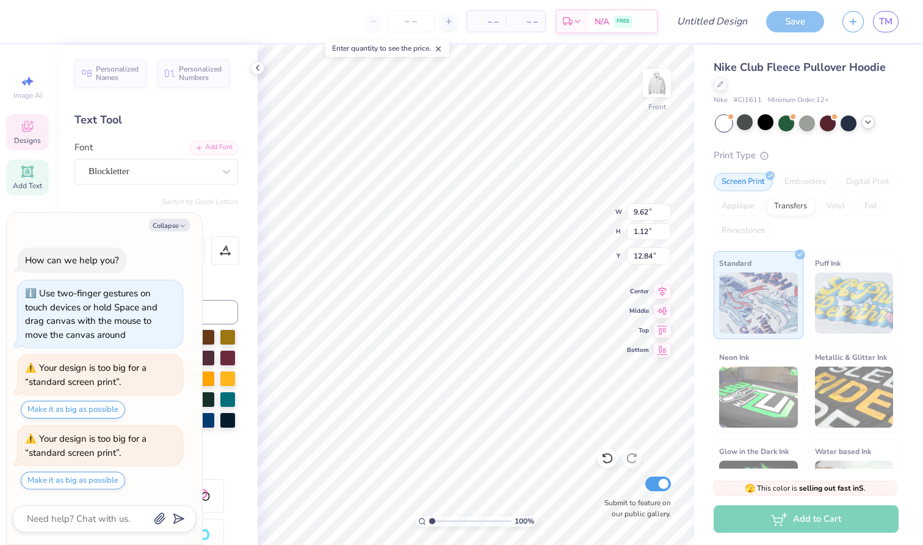
type textarea "x"
type textarea "Lacr TEAM"
type textarea "x"
type textarea "Lac TEAM"
type textarea "x"
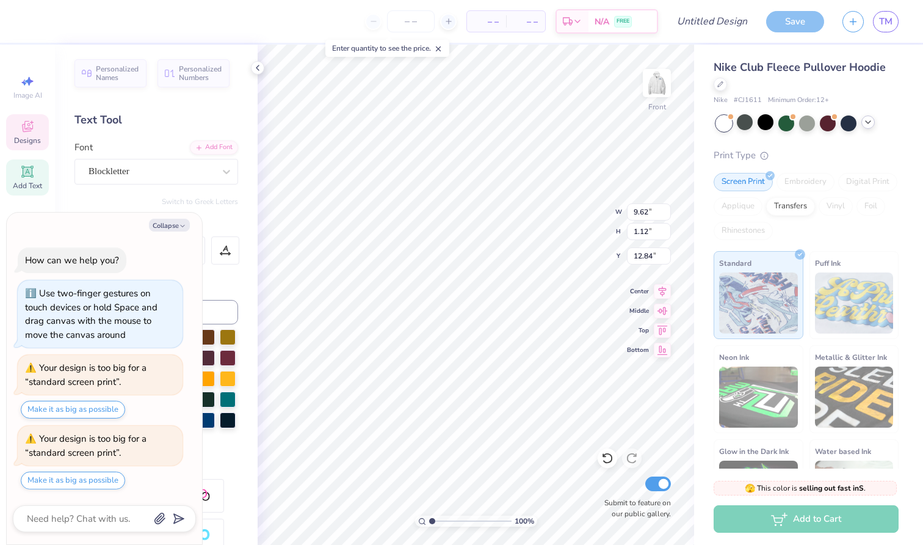
type textarea "Lacr TEAM"
type textarea "x"
type textarea "Lacro TEAM"
type textarea "x"
type textarea "Lacros TEAM"
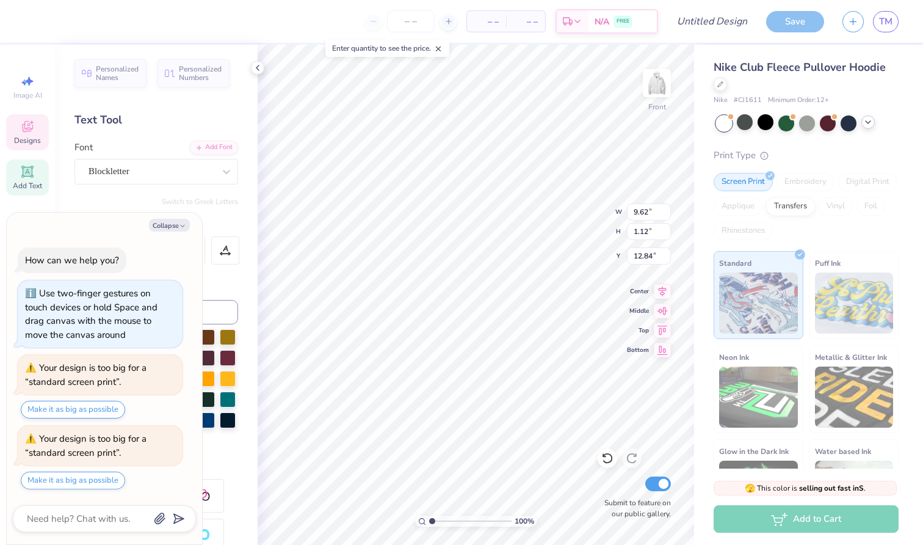
type textarea "x"
type textarea "[PERSON_NAME] TEAM"
type textarea "x"
type textarea "Lacrosse TEAM"
type textarea "x"
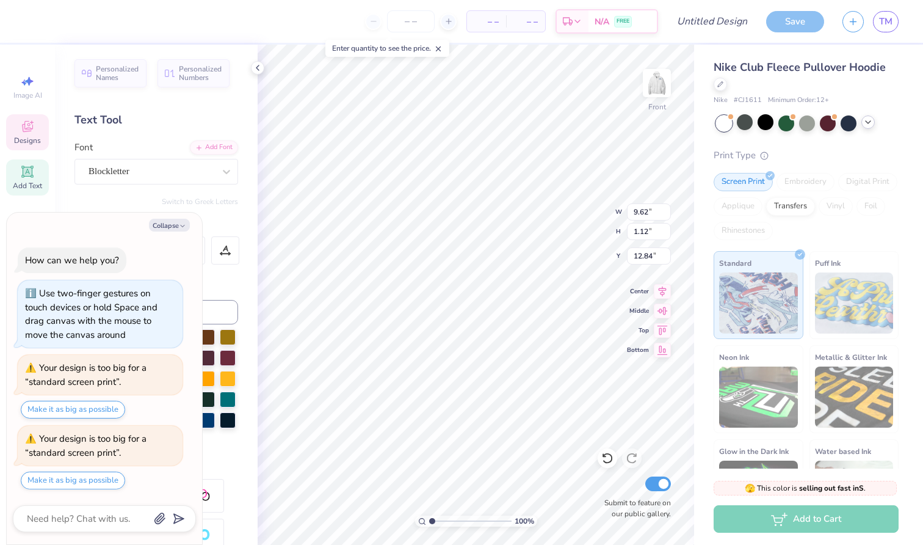
type input "16.77"
type input "1.74"
type input "10.70"
type textarea "x"
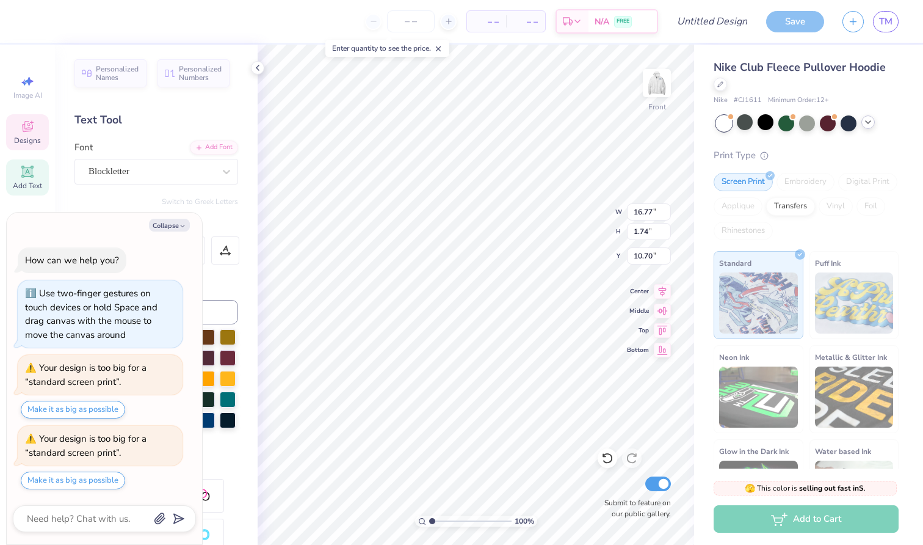
type textarea "Wclub"
type textarea "x"
type textarea "Woclub"
type textarea "x"
type textarea "Womclub"
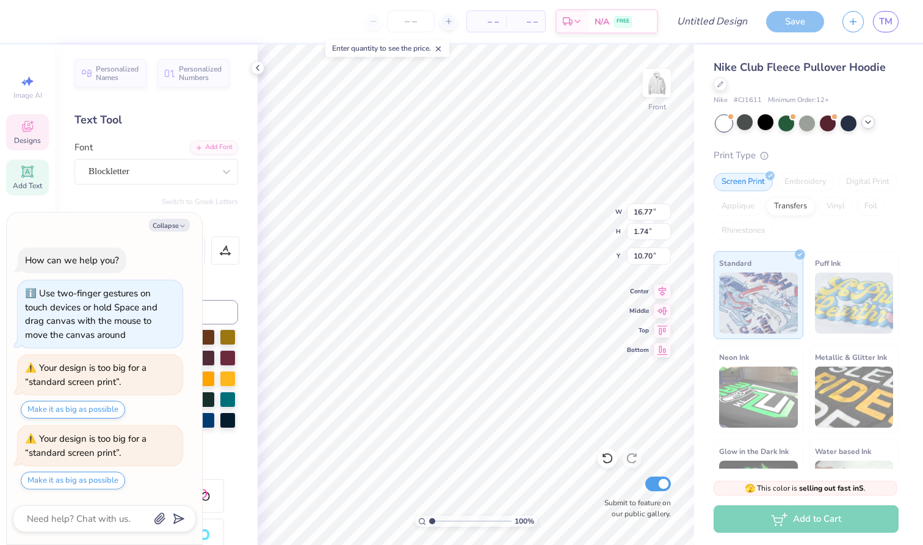
type textarea "x"
type textarea "Womeclub"
type textarea "x"
type textarea "Womenclub"
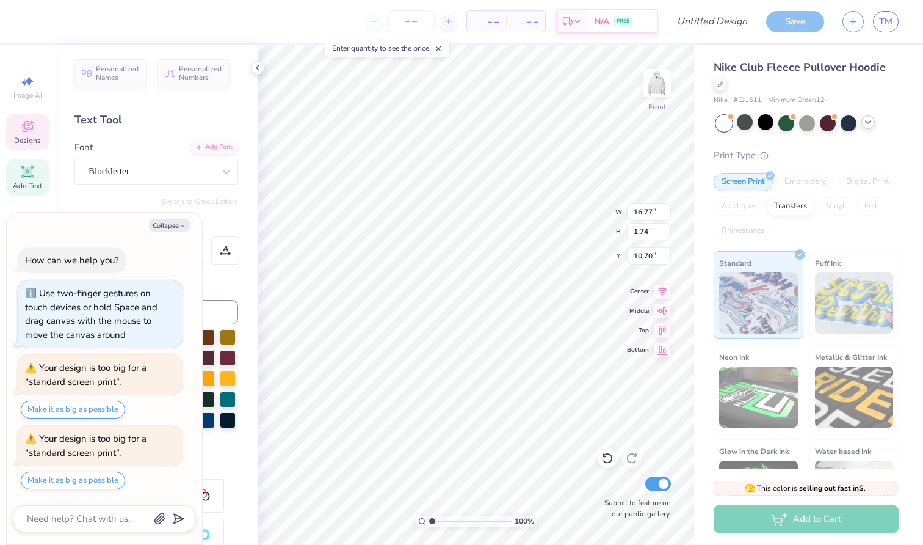
type textarea "x"
type textarea "Womensclub"
type textarea "x"
type textarea "Womens club"
type textarea "x"
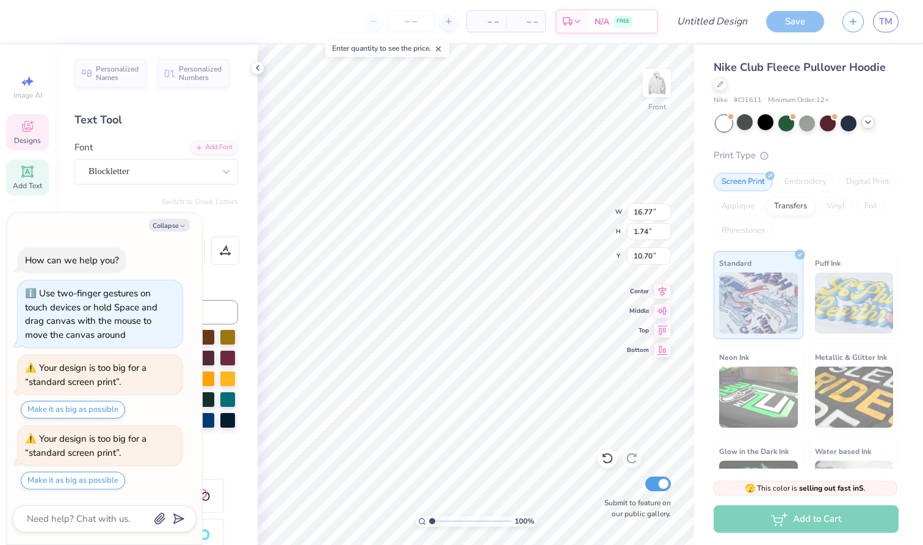
type textarea "Womens club"
type textarea "x"
type textarea "Womens club"
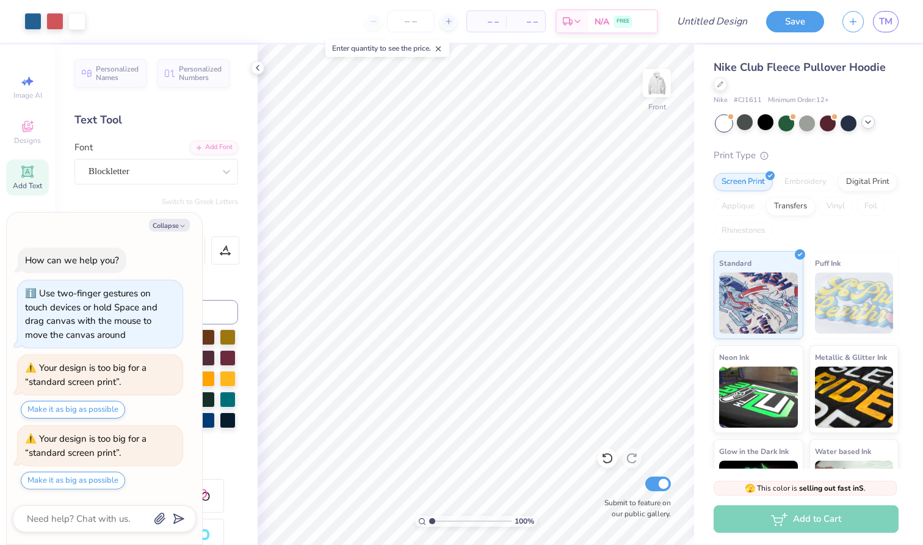
type textarea "x"
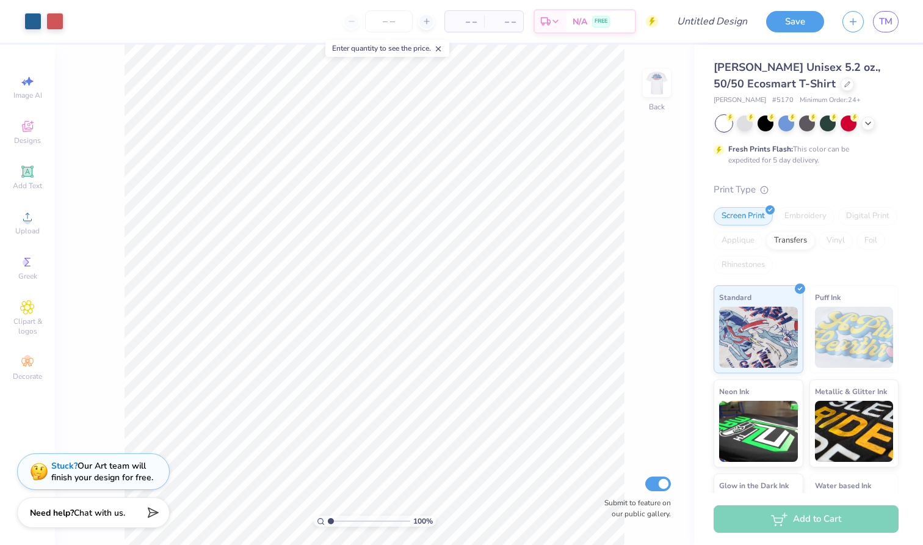
click at [750, 71] on span "[PERSON_NAME] Unisex 5.2 oz., 50/50 Ecosmart T-Shirt" at bounding box center [797, 75] width 167 height 31
click at [819, 61] on span "[PERSON_NAME] Unisex 5.2 oz., 50/50 Ecosmart T-Shirt" at bounding box center [797, 75] width 167 height 31
click at [845, 82] on icon at bounding box center [847, 83] width 5 height 5
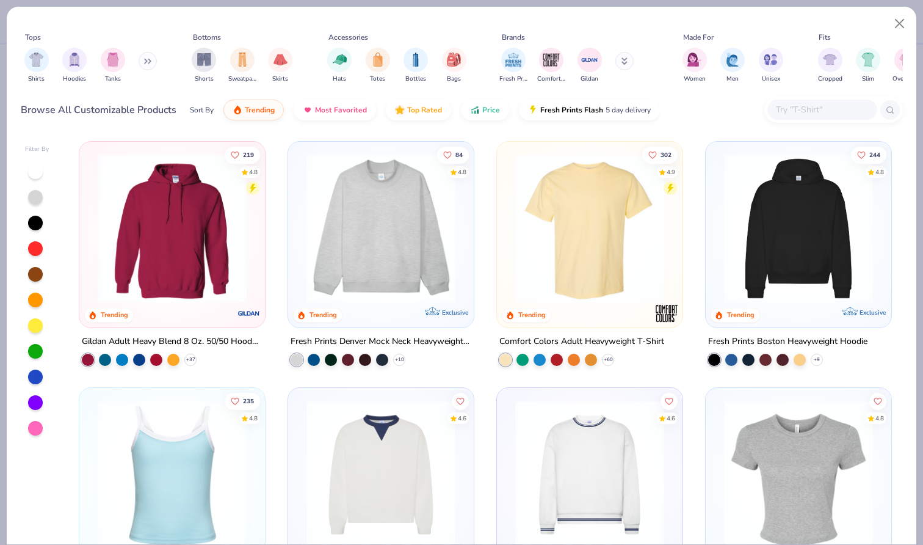
click at [779, 111] on input "text" at bounding box center [822, 110] width 94 height 14
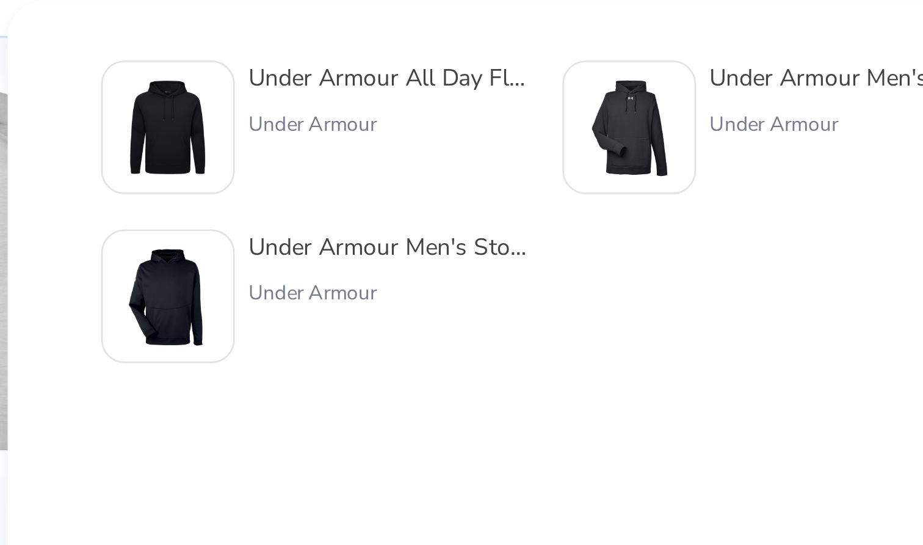
type input "under armor hoo"
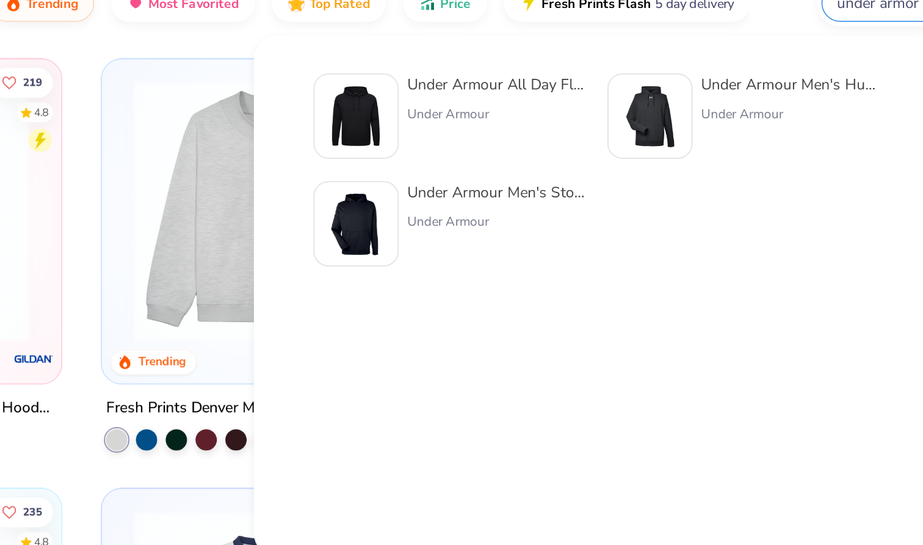
click at [578, 150] on div "Under Armour Men's Hustle Pullover Hooded Sweatshirt Under Armour" at bounding box center [656, 174] width 156 height 49
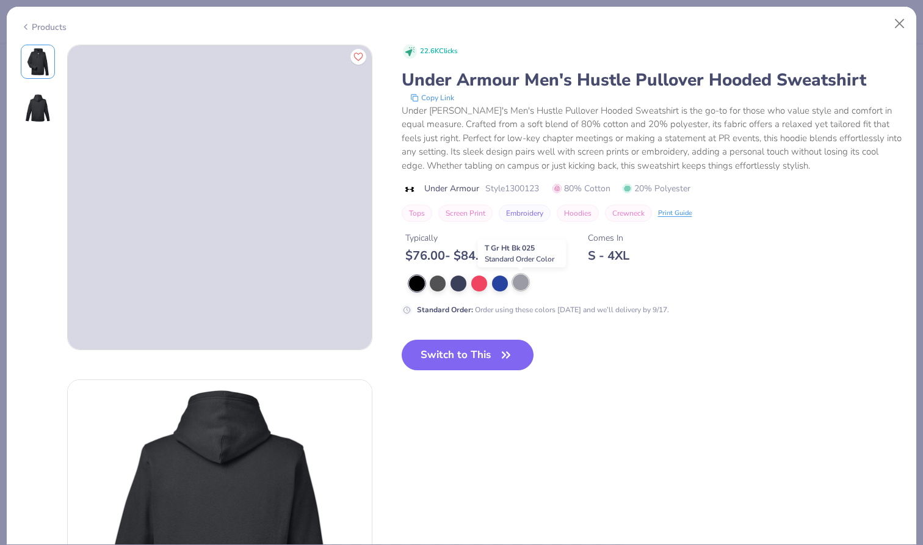
click at [518, 282] on div at bounding box center [521, 282] width 16 height 16
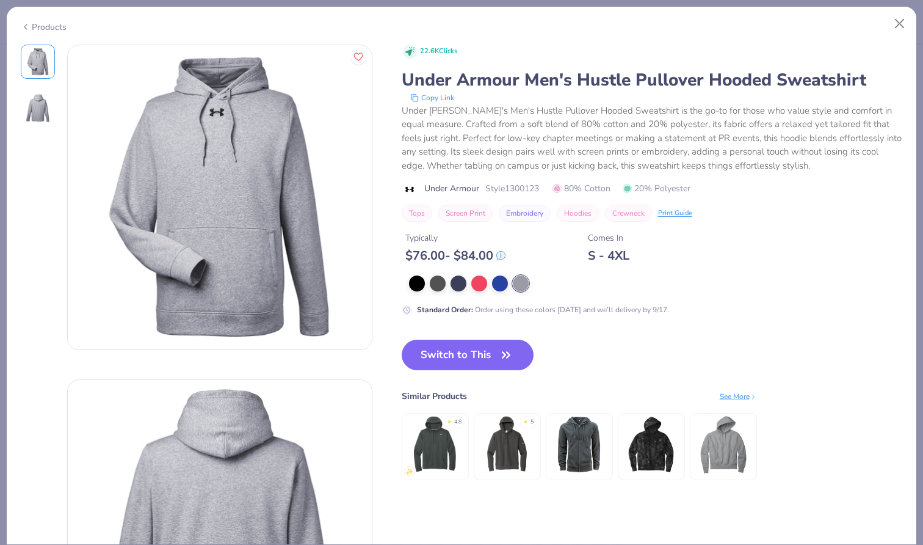
click at [551, 255] on div "Typically $ 76.00 - $ 84.00 Comes In S - 4XL" at bounding box center [652, 243] width 501 height 42
